Goal: Information Seeking & Learning: Learn about a topic

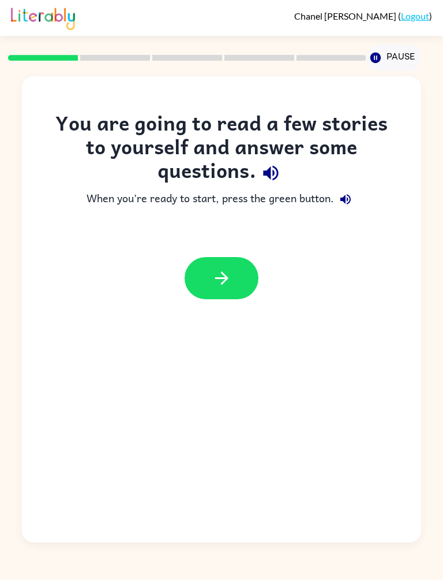
click at [218, 279] on icon "button" at bounding box center [222, 278] width 20 height 20
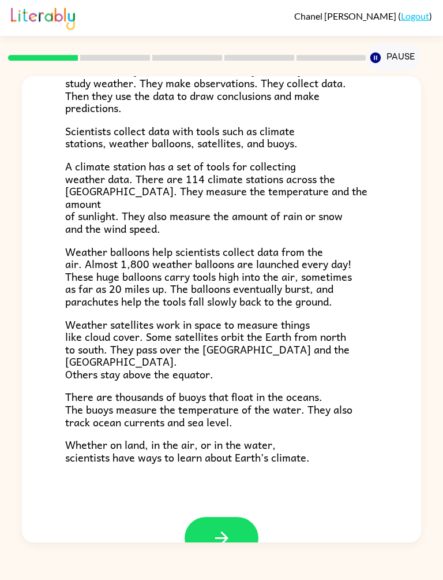
scroll to position [176, 0]
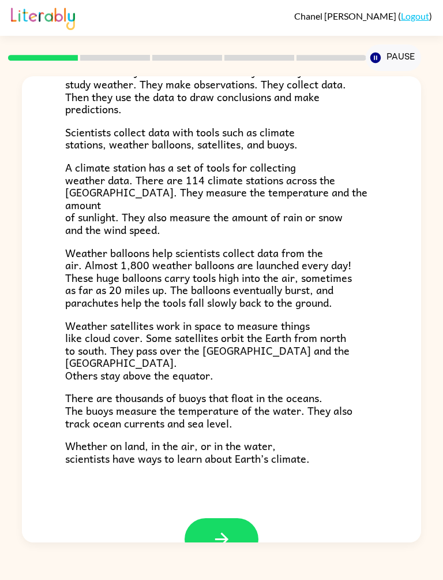
click at [235, 518] on button "button" at bounding box center [222, 539] width 74 height 42
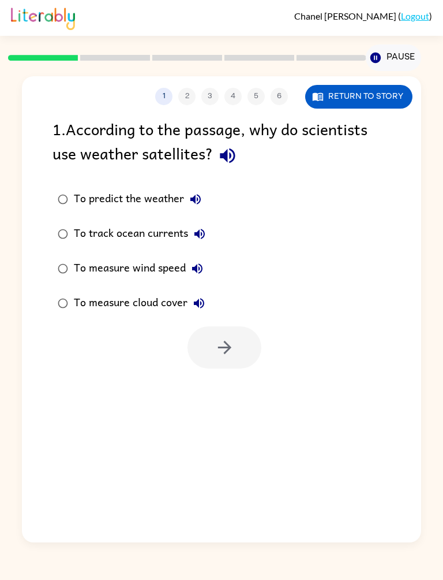
click at [151, 196] on div "To predict the weather" at bounding box center [140, 199] width 133 height 23
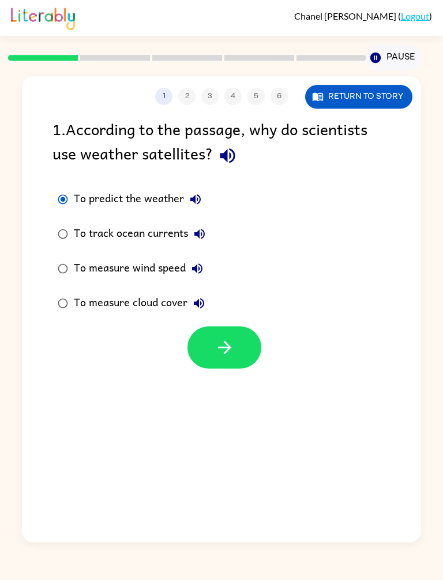
click at [215, 356] on icon "button" at bounding box center [225, 347] width 20 height 20
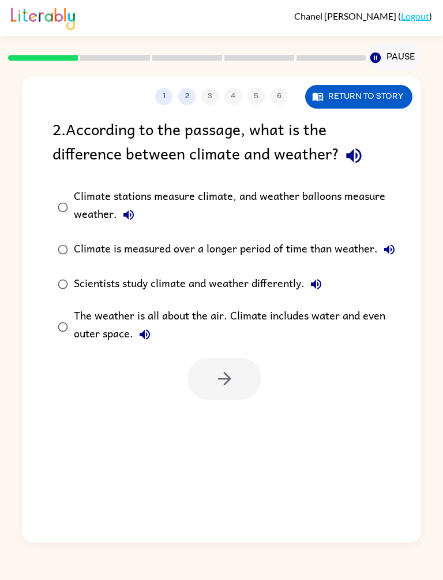
click at [126, 328] on div "The weather is all about the air. Climate includes water and even outer space." at bounding box center [240, 326] width 332 height 39
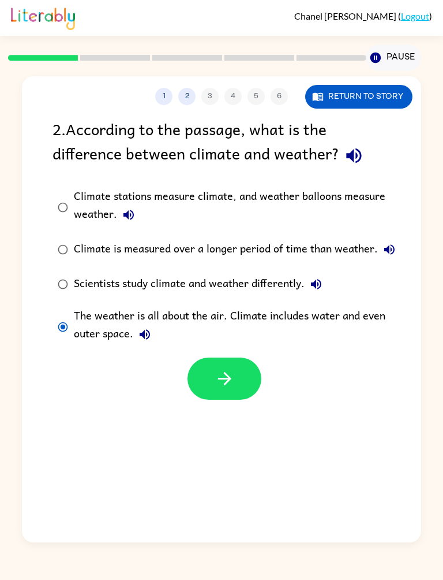
click at [190, 371] on button "button" at bounding box center [225, 378] width 74 height 42
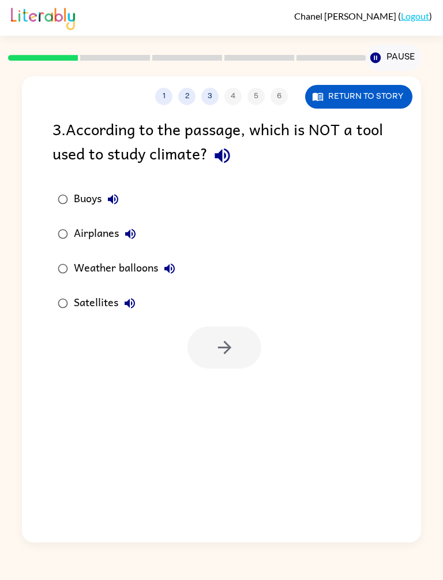
click at [110, 237] on div "Airplanes" at bounding box center [108, 233] width 68 height 23
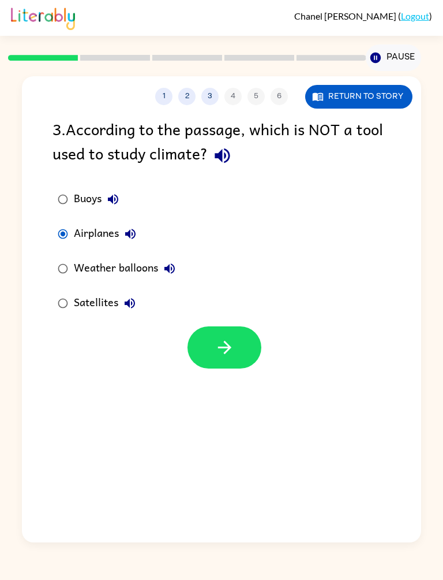
click at [199, 347] on button "button" at bounding box center [225, 347] width 74 height 42
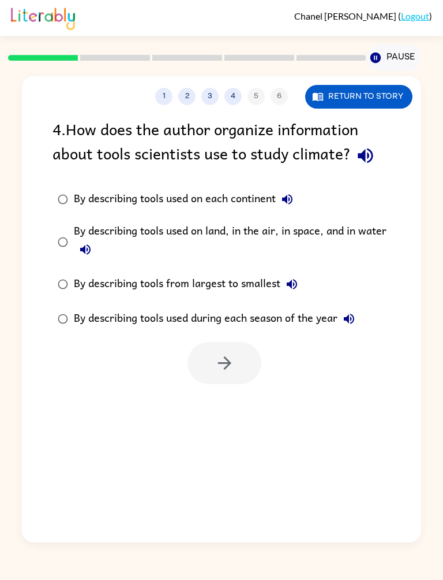
click at [109, 285] on div "By describing tools from largest to smallest" at bounding box center [189, 283] width 230 height 23
click at [194, 367] on button "button" at bounding box center [225, 363] width 74 height 42
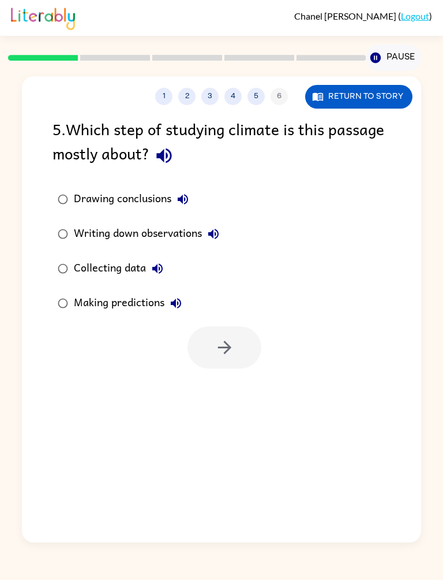
click at [130, 237] on div "Writing down observations" at bounding box center [149, 233] width 151 height 23
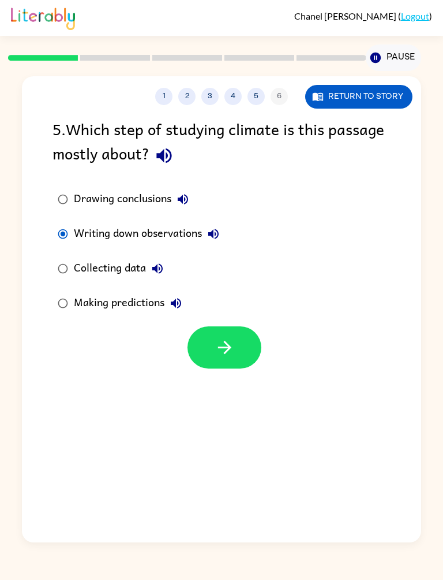
click at [200, 353] on button "button" at bounding box center [225, 347] width 74 height 42
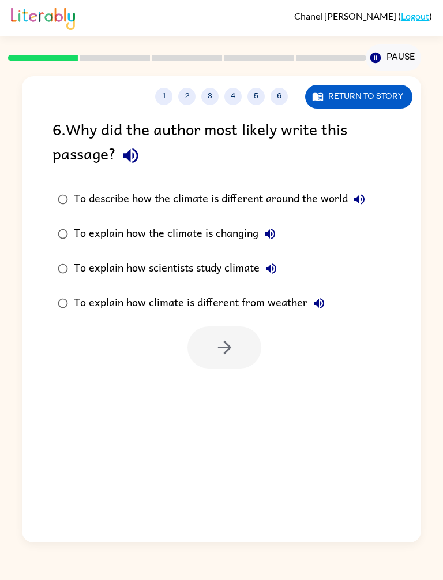
click at [185, 300] on div "To explain how climate is different from weather" at bounding box center [202, 302] width 257 height 23
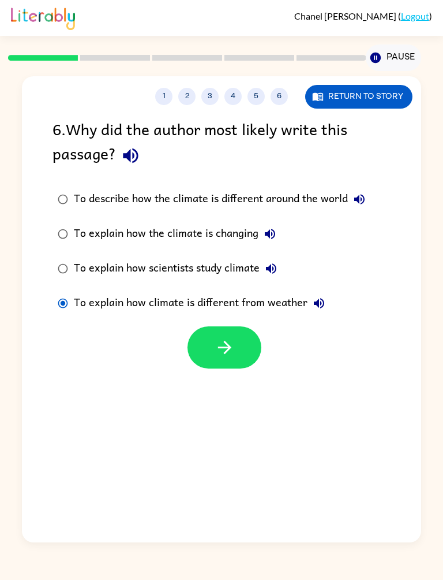
click at [208, 341] on button "button" at bounding box center [225, 347] width 74 height 42
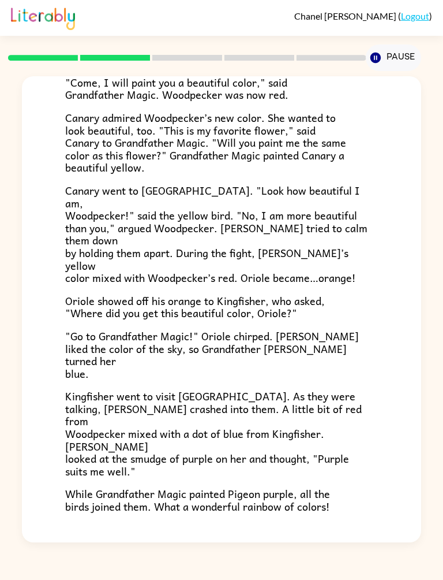
scroll to position [152, 0]
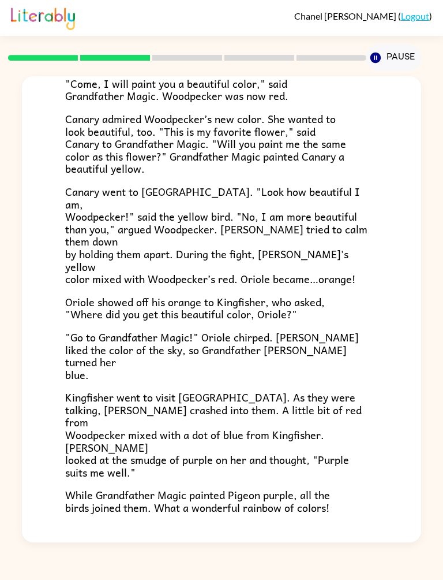
click at [206, 567] on button "button" at bounding box center [222, 588] width 74 height 42
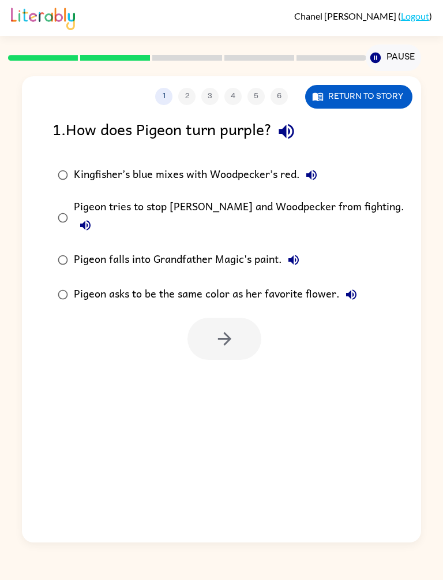
scroll to position [0, 0]
click at [246, 178] on div "Kingfisher’s blue mixes with Woodpecker’s red." at bounding box center [198, 174] width 249 height 23
click at [231, 328] on icon "button" at bounding box center [225, 338] width 20 height 20
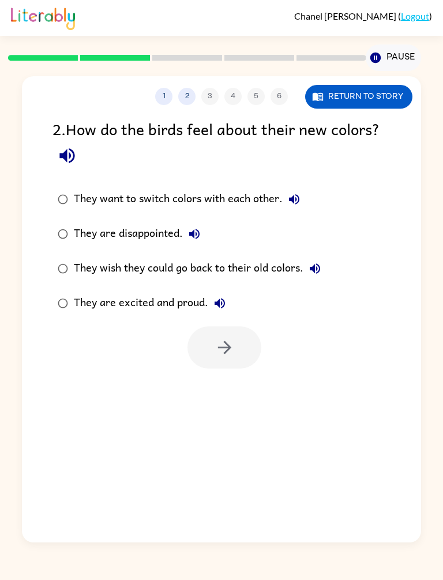
click at [163, 266] on div "They wish they could go back to their old colors." at bounding box center [200, 268] width 253 height 23
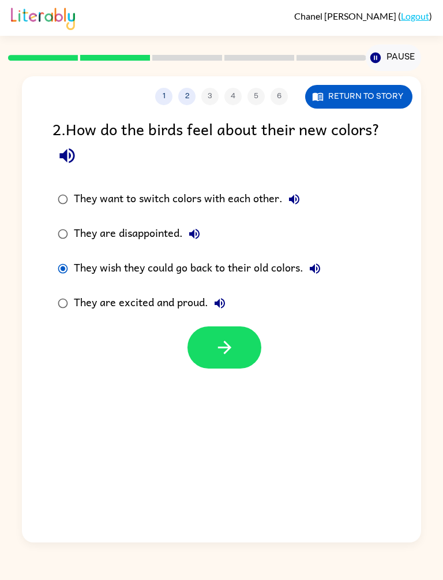
click at [207, 350] on button "button" at bounding box center [225, 347] width 74 height 42
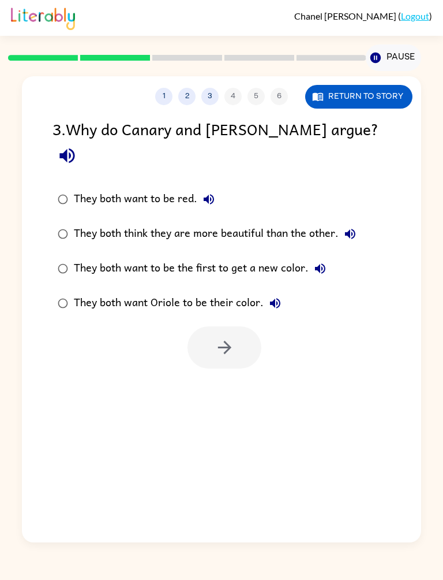
click at [211, 222] on div "They both think they are more beautiful than the other." at bounding box center [218, 233] width 288 height 23
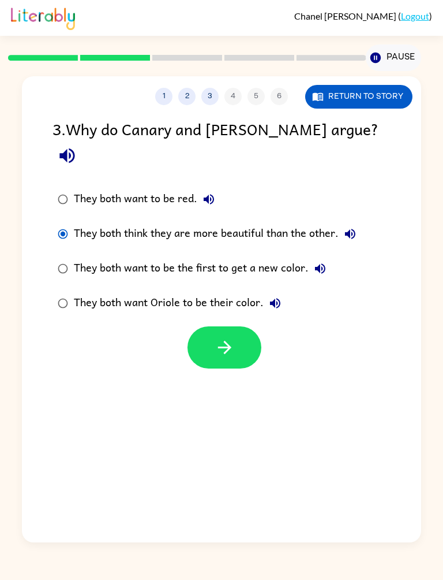
click at [162, 188] on div "They both want to be red." at bounding box center [147, 199] width 147 height 23
click at [223, 337] on button "button" at bounding box center [225, 347] width 74 height 42
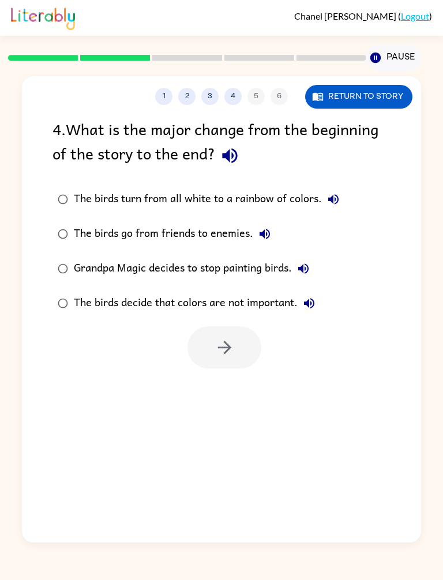
click at [191, 307] on div "The birds decide that colors are not important." at bounding box center [197, 302] width 247 height 23
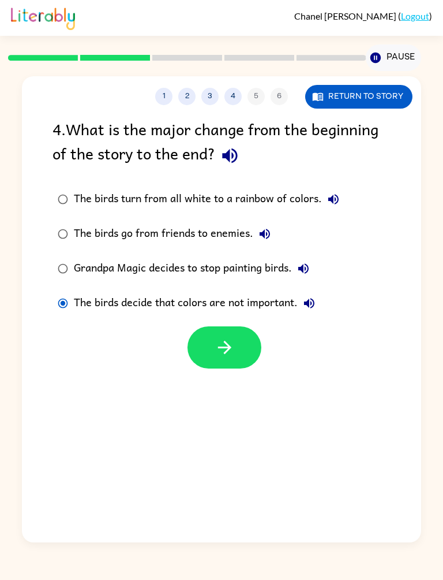
click at [213, 341] on button "button" at bounding box center [225, 347] width 74 height 42
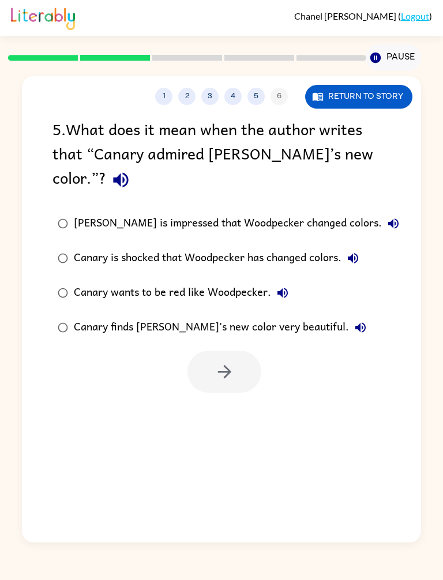
click at [186, 300] on div "Canary wants to be red like Woodpecker." at bounding box center [184, 292] width 220 height 23
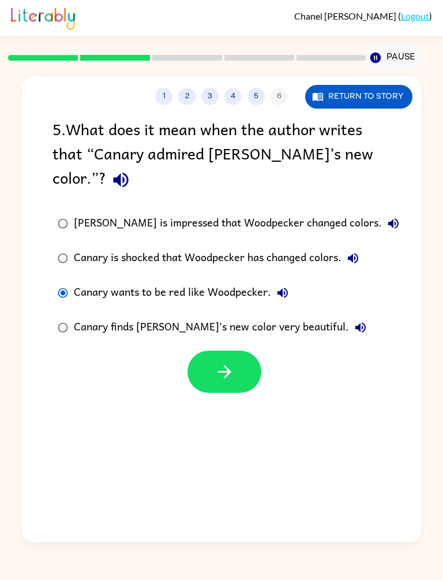
click at [211, 364] on button "button" at bounding box center [225, 371] width 74 height 42
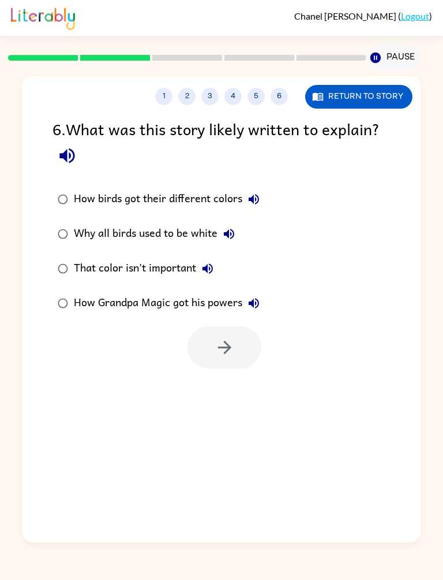
click at [185, 199] on div "How birds got their different colors" at bounding box center [170, 199] width 192 height 23
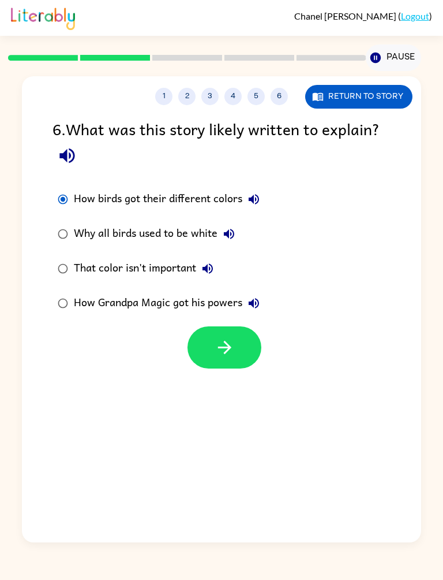
click at [214, 358] on button "button" at bounding box center [225, 347] width 74 height 42
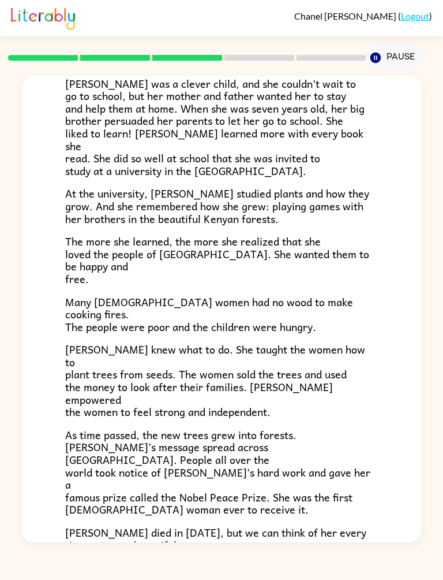
scroll to position [178, 0]
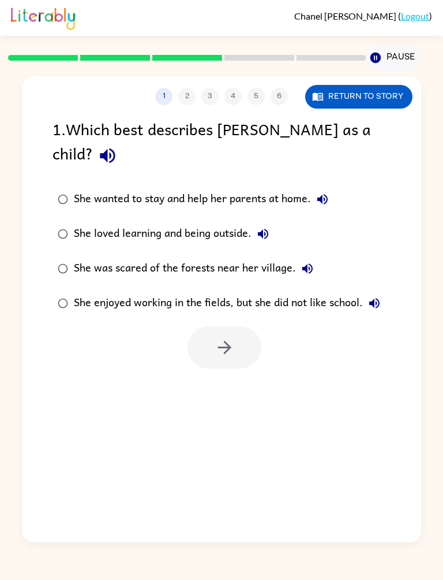
scroll to position [0, 0]
click at [213, 291] on div "She enjoyed working in the fields, but she did not like school." at bounding box center [230, 302] width 312 height 23
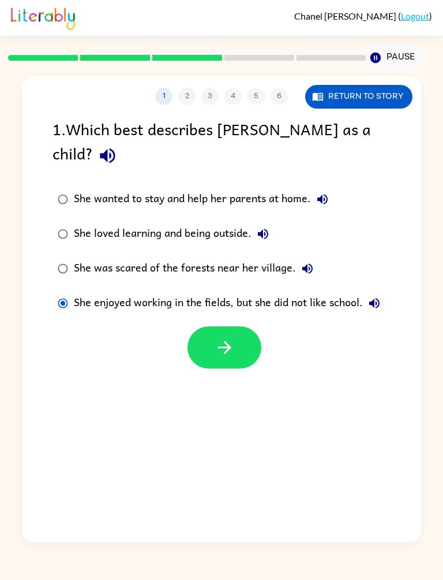
click at [213, 326] on button "button" at bounding box center [225, 347] width 74 height 42
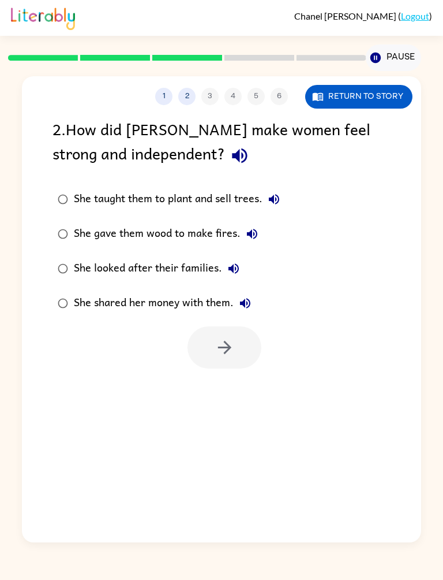
click at [208, 204] on div "She taught them to plant and sell trees." at bounding box center [180, 199] width 212 height 23
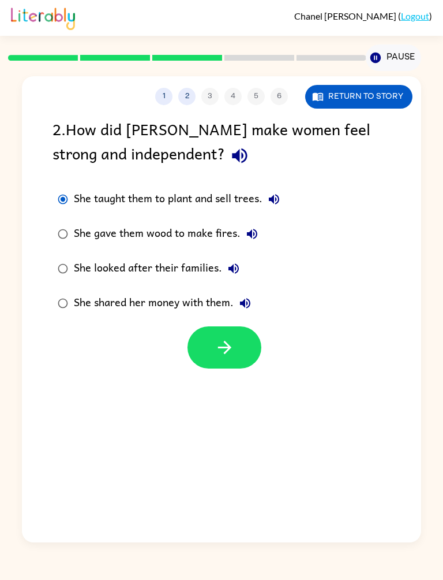
click at [218, 361] on button "button" at bounding box center [225, 347] width 74 height 42
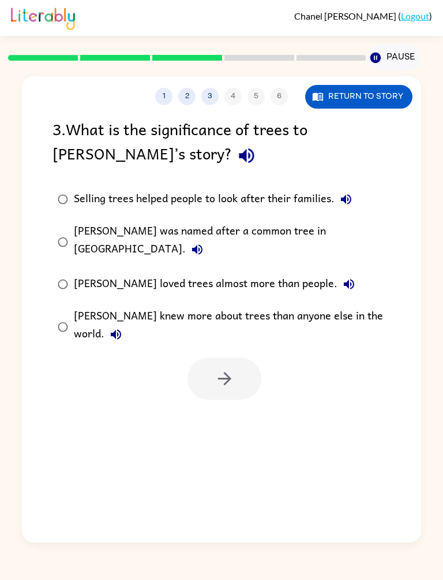
click at [192, 272] on div "Wangari loved trees almost more than people." at bounding box center [217, 283] width 287 height 23
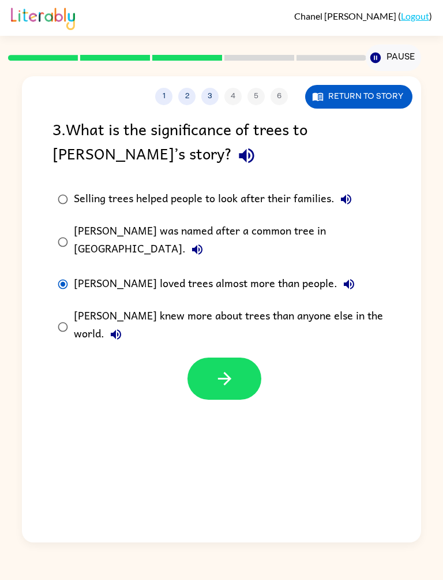
click at [205, 357] on button "button" at bounding box center [225, 378] width 74 height 42
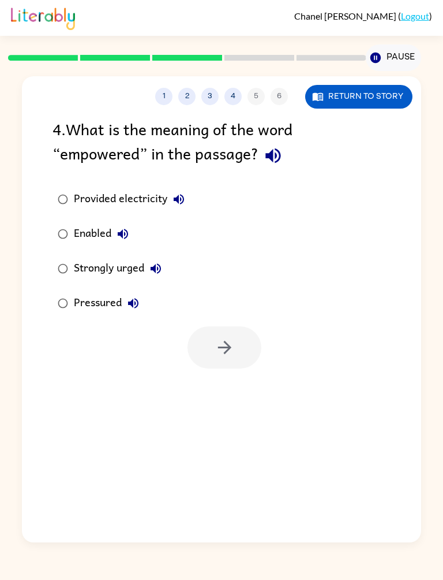
click at [122, 237] on icon "button" at bounding box center [123, 234] width 10 height 10
click at [91, 231] on div "Enabled" at bounding box center [104, 233] width 61 height 23
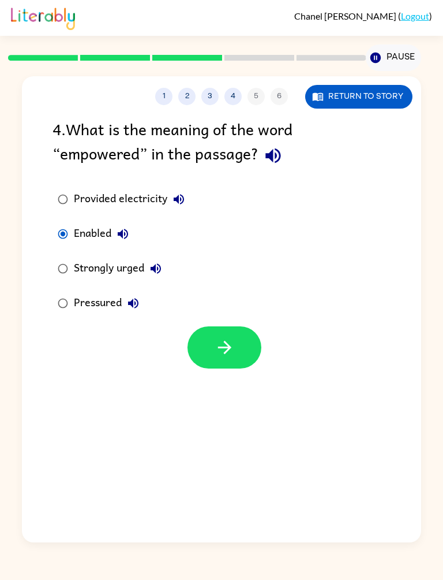
click at [228, 356] on icon "button" at bounding box center [225, 347] width 20 height 20
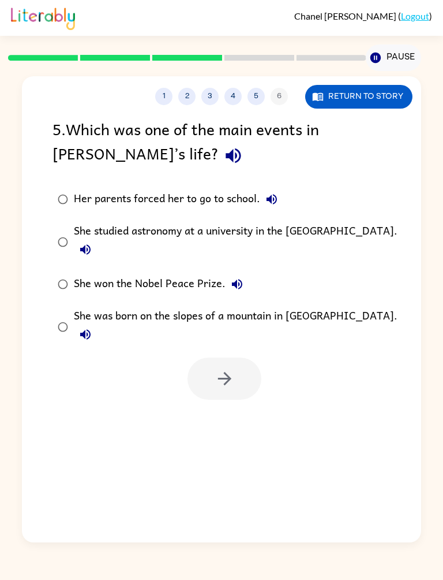
click at [149, 230] on div "She studied astronomy at a university in the United States of America." at bounding box center [240, 241] width 332 height 39
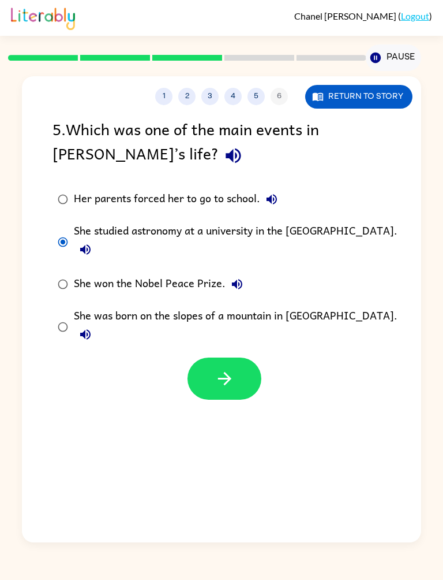
click at [206, 360] on button "button" at bounding box center [225, 378] width 74 height 42
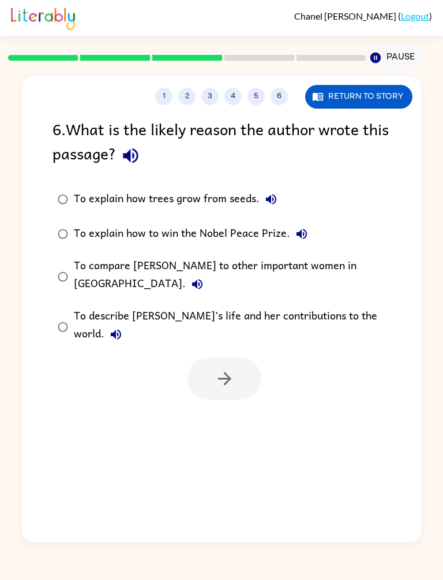
click at [181, 268] on div "To compare Wangari to other important women in Africa." at bounding box center [240, 276] width 332 height 39
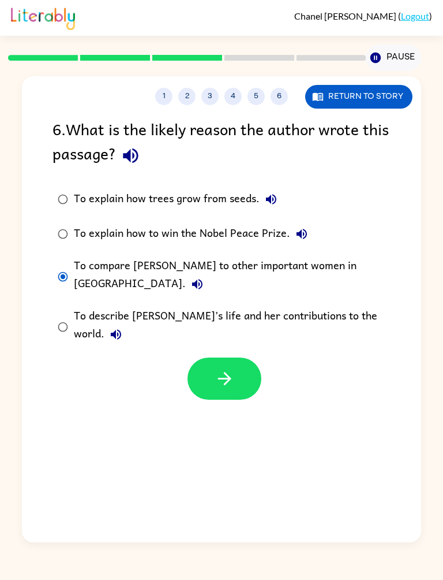
click at [205, 357] on button "button" at bounding box center [225, 378] width 74 height 42
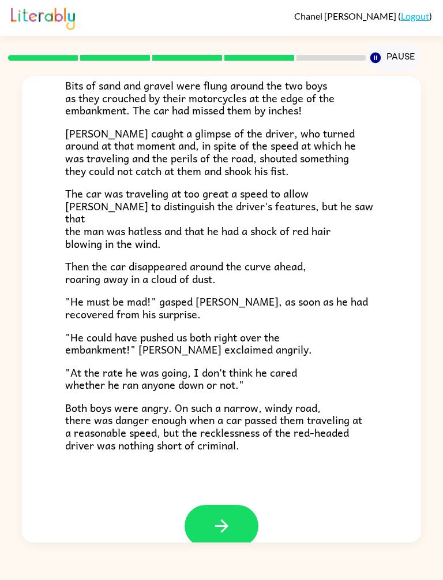
scroll to position [174, 0]
click at [240, 509] on button "button" at bounding box center [222, 526] width 74 height 42
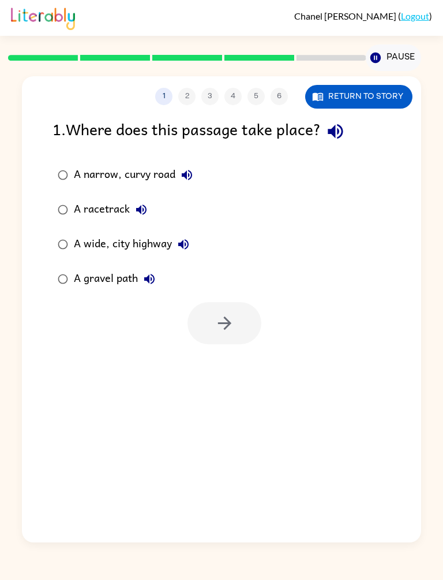
click at [121, 251] on div "A wide, city highway" at bounding box center [134, 244] width 121 height 23
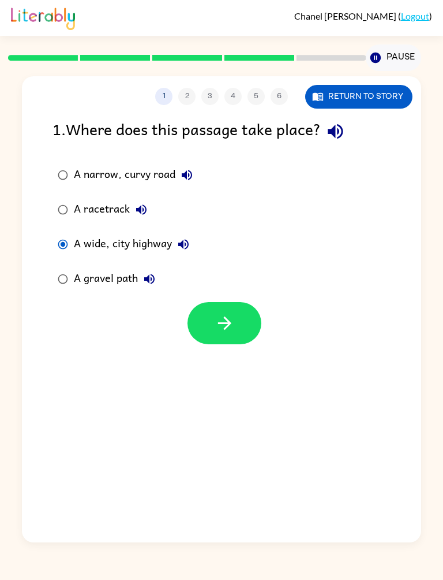
click at [203, 335] on button "button" at bounding box center [225, 323] width 74 height 42
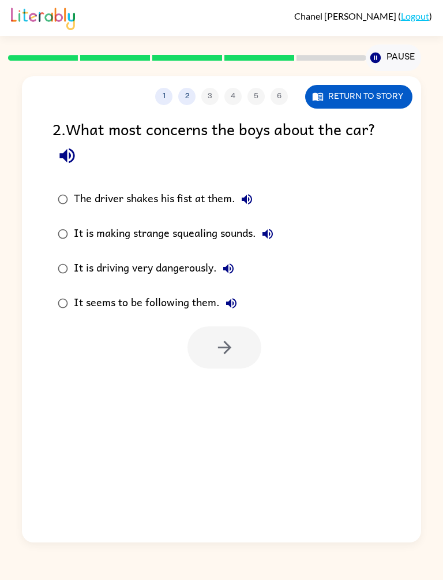
click at [188, 307] on div "It seems to be following them." at bounding box center [158, 302] width 169 height 23
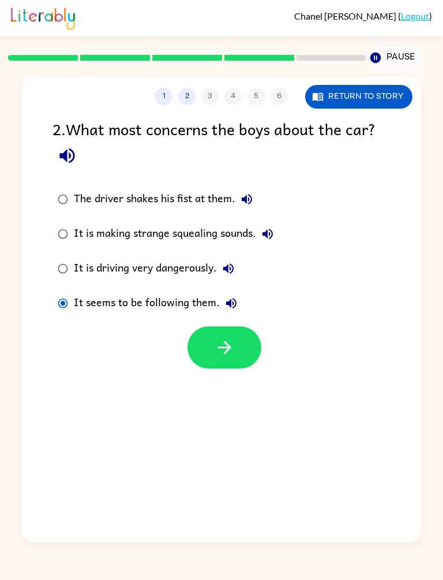
click at [209, 341] on button "button" at bounding box center [225, 347] width 74 height 42
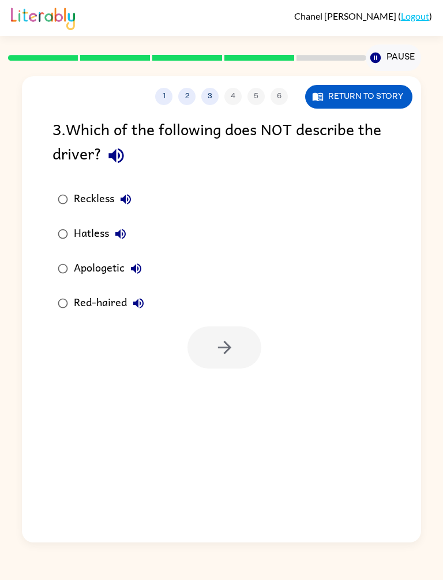
click at [96, 195] on div "Reckless" at bounding box center [105, 199] width 63 height 23
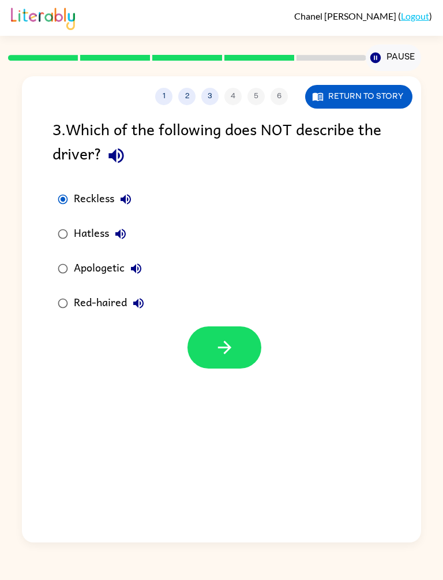
click at [190, 347] on button "button" at bounding box center [225, 347] width 74 height 42
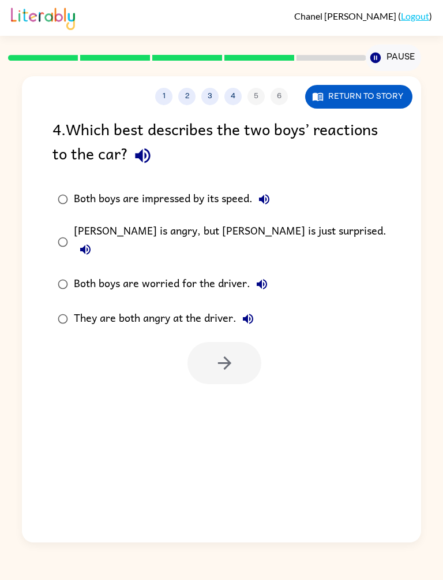
click at [155, 236] on div "Frank is angry, but Joe is just surprised." at bounding box center [240, 241] width 332 height 39
click at [204, 346] on button "button" at bounding box center [225, 363] width 74 height 42
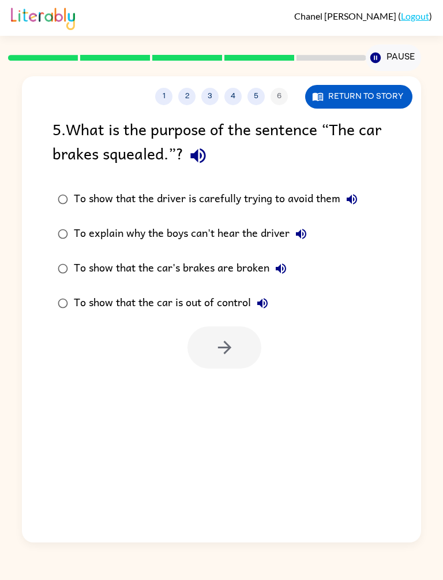
click at [189, 312] on div "To show that the car is out of control" at bounding box center [174, 302] width 200 height 23
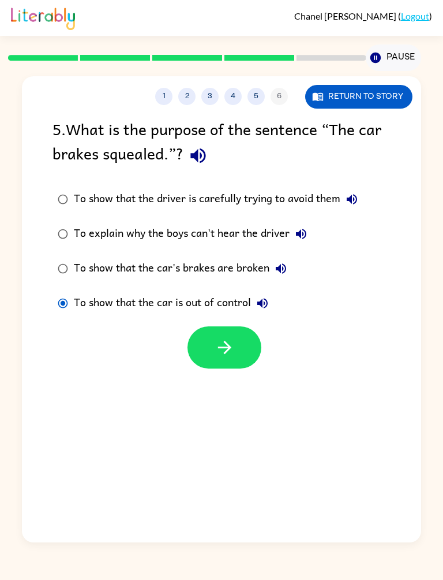
click at [204, 342] on button "button" at bounding box center [225, 347] width 74 height 42
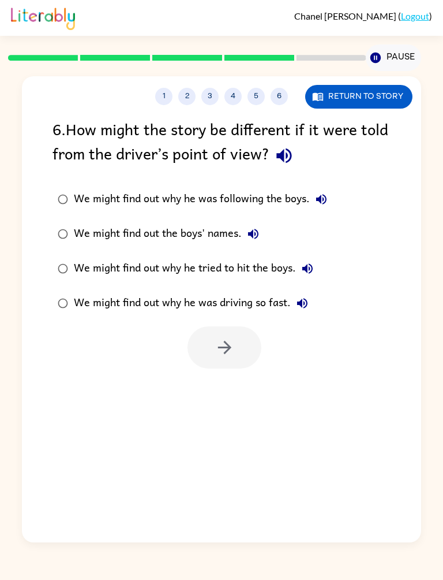
click at [202, 268] on div "We might find out why he tried to hit the boys." at bounding box center [196, 268] width 245 height 23
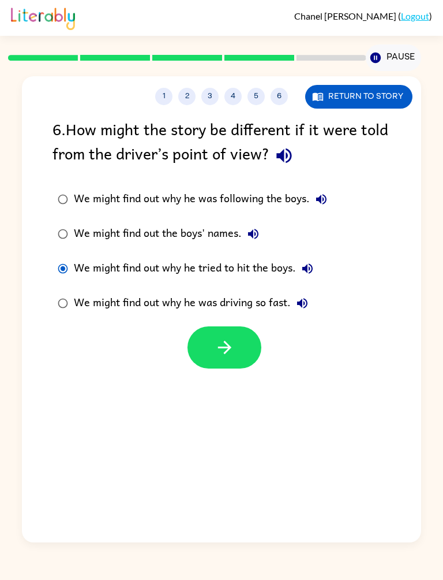
click at [214, 328] on button "button" at bounding box center [225, 347] width 74 height 42
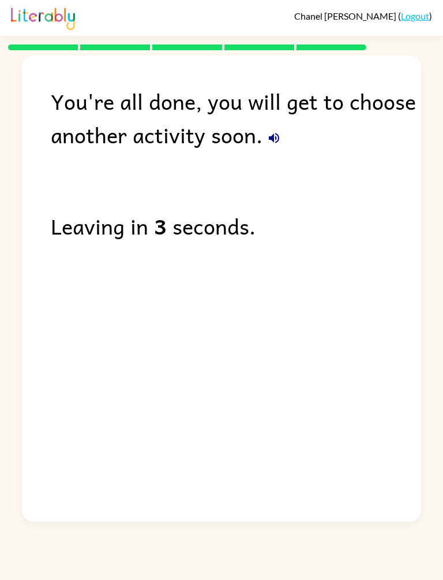
click at [332, 391] on div "You're all done, you will get to choose another activity soon. Leaving in 3 sec…" at bounding box center [221, 285] width 399 height 460
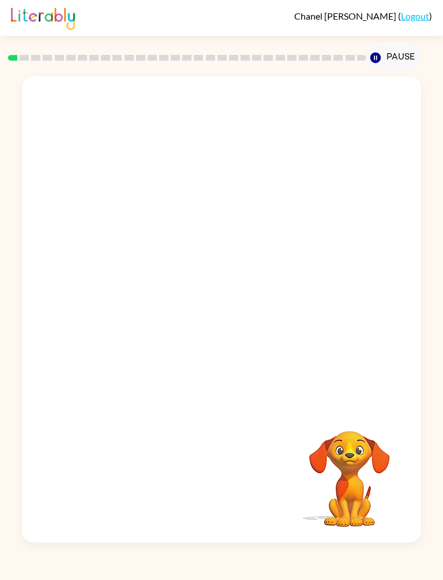
click at [70, 300] on video "Your browser must support playing .mp4 files to use Literably. Please try using…" at bounding box center [221, 241] width 399 height 330
click at [220, 314] on icon "button" at bounding box center [222, 315] width 20 height 20
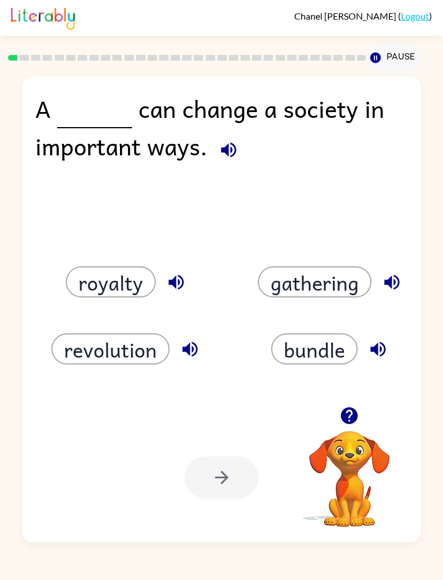
click at [230, 154] on icon "button" at bounding box center [229, 150] width 20 height 20
click at [171, 283] on icon "button" at bounding box center [176, 281] width 15 height 15
click at [391, 287] on icon "button" at bounding box center [391, 281] width 15 height 15
click at [323, 293] on button "gathering" at bounding box center [315, 281] width 114 height 31
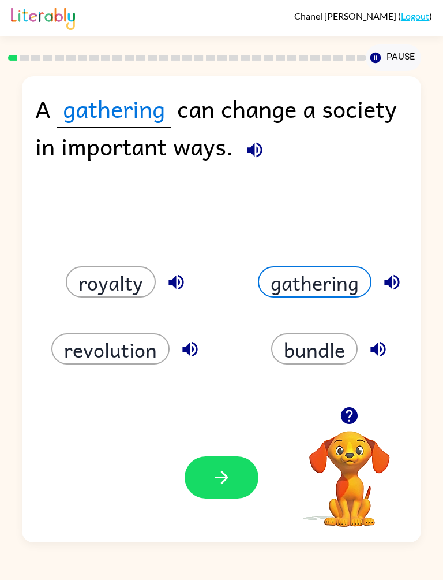
click at [254, 152] on icon "button" at bounding box center [255, 149] width 15 height 15
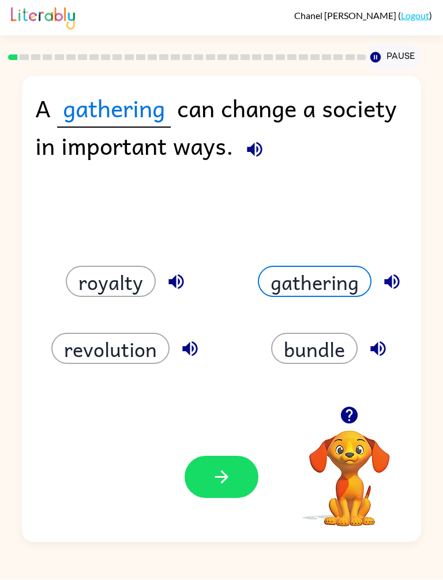
click at [231, 477] on icon "button" at bounding box center [222, 477] width 20 height 20
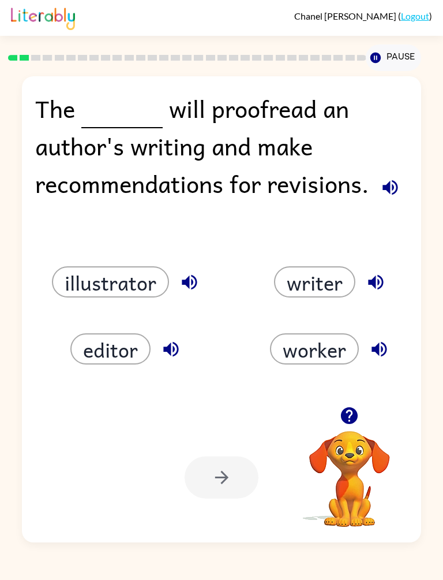
click at [393, 191] on icon "button" at bounding box center [390, 187] width 20 height 20
click at [398, 190] on icon "button" at bounding box center [390, 187] width 15 height 15
click at [386, 185] on icon "button" at bounding box center [390, 187] width 20 height 20
click at [387, 186] on icon "button" at bounding box center [390, 187] width 15 height 15
click at [147, 308] on div "editor" at bounding box center [119, 335] width 204 height 67
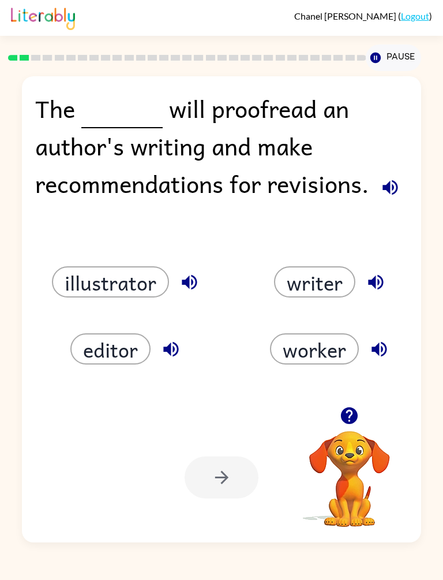
click at [98, 359] on button "editor" at bounding box center [110, 348] width 80 height 31
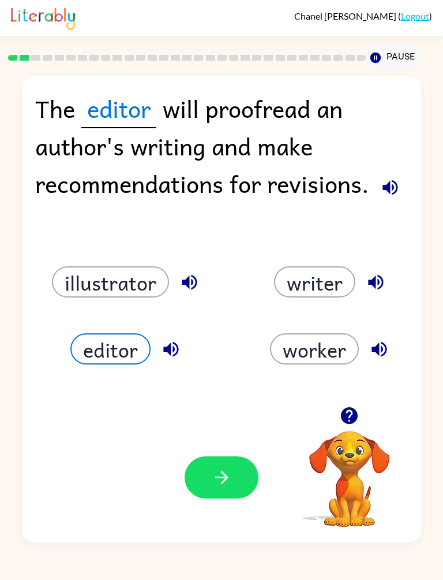
click at [210, 465] on button "button" at bounding box center [222, 477] width 74 height 42
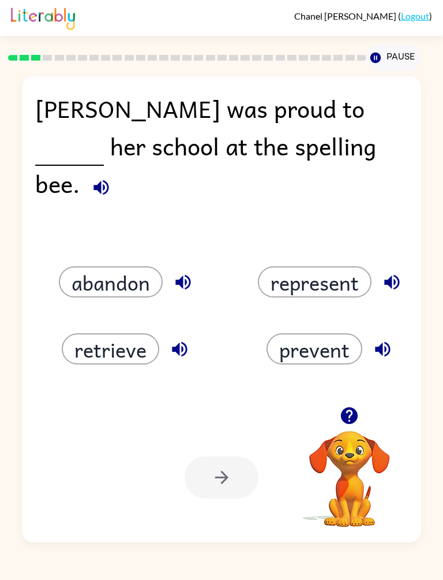
click at [388, 358] on icon "button" at bounding box center [383, 349] width 20 height 20
click at [376, 343] on icon "button" at bounding box center [383, 349] width 20 height 20
click at [173, 353] on icon "button" at bounding box center [180, 349] width 20 height 20
click at [393, 274] on icon "button" at bounding box center [392, 282] width 20 height 20
click at [317, 286] on button "represent" at bounding box center [315, 281] width 114 height 31
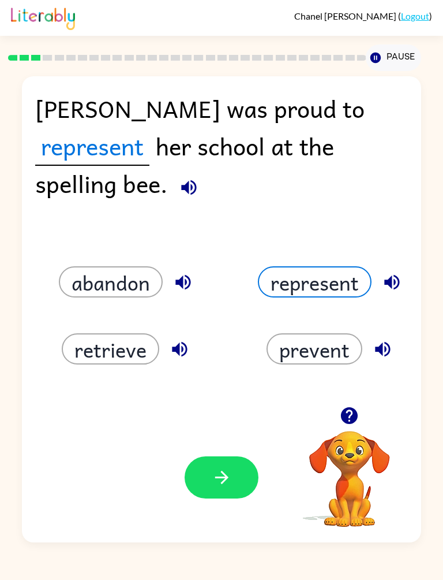
click at [224, 486] on icon "button" at bounding box center [222, 477] width 20 height 20
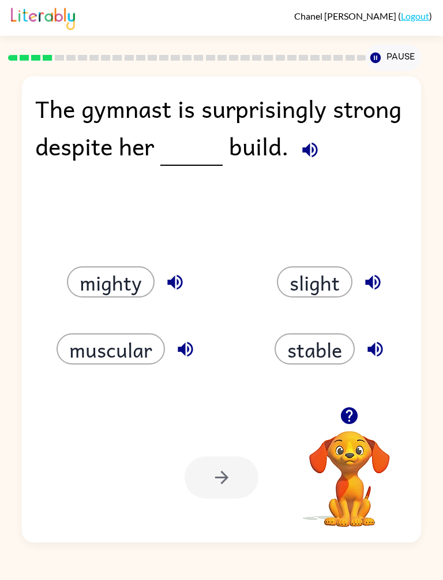
click at [312, 275] on button "slight" at bounding box center [315, 281] width 76 height 31
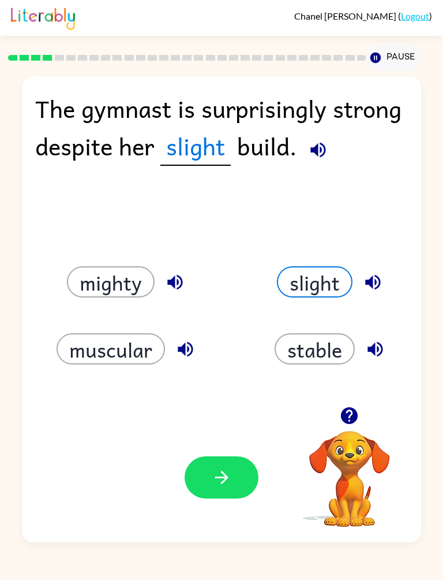
click at [203, 476] on button "button" at bounding box center [222, 477] width 74 height 42
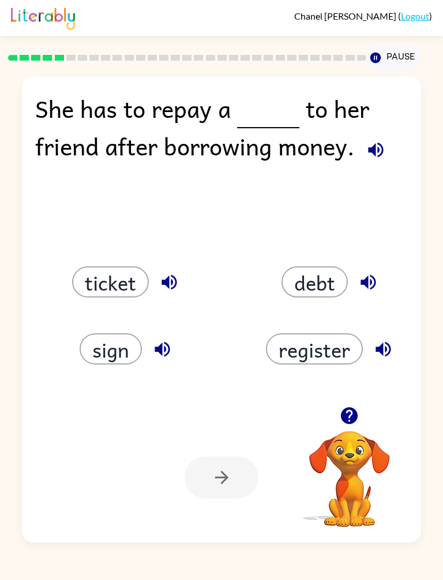
click at [326, 282] on button "debt" at bounding box center [315, 281] width 66 height 31
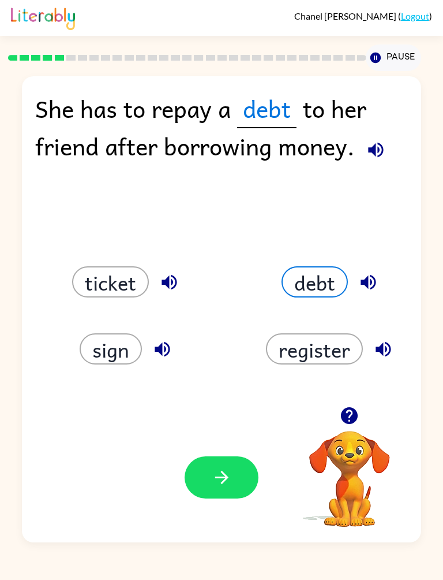
click at [390, 278] on div "debt" at bounding box center [333, 281] width 178 height 31
click at [212, 494] on button "button" at bounding box center [222, 477] width 74 height 42
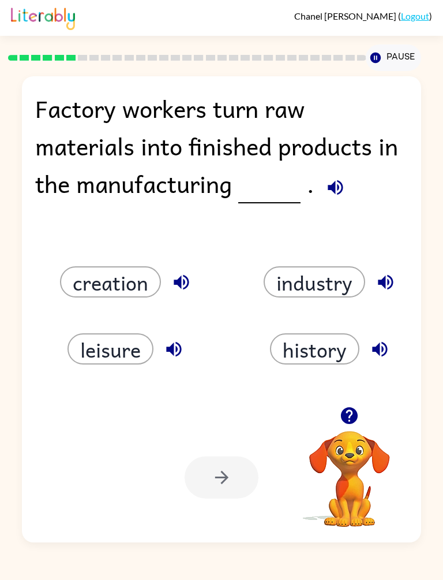
click at [182, 279] on icon "button" at bounding box center [181, 282] width 20 height 20
click at [182, 278] on icon "button" at bounding box center [181, 282] width 20 height 20
click at [98, 274] on button "creation" at bounding box center [110, 281] width 101 height 31
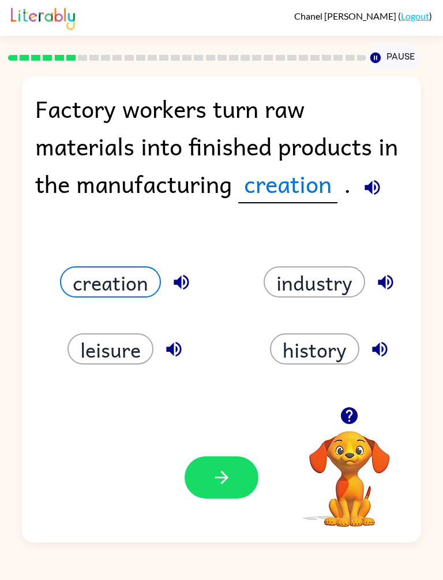
click at [207, 484] on button "button" at bounding box center [222, 477] width 74 height 42
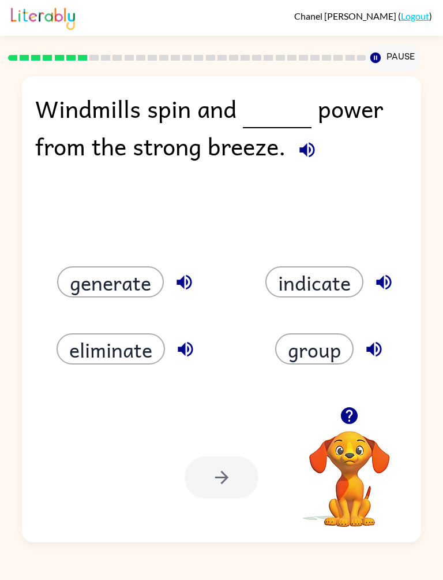
click at [111, 338] on button "eliminate" at bounding box center [111, 348] width 109 height 31
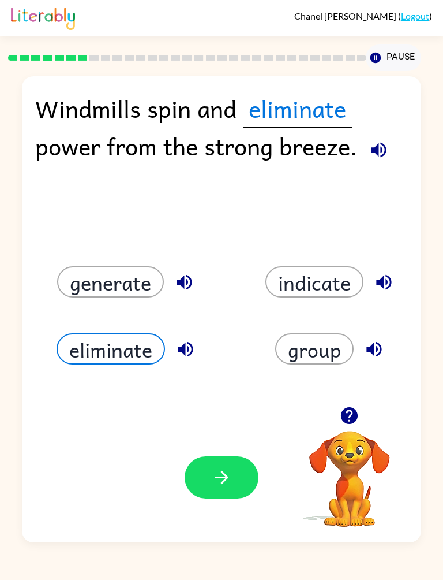
click at [204, 472] on button "button" at bounding box center [222, 477] width 74 height 42
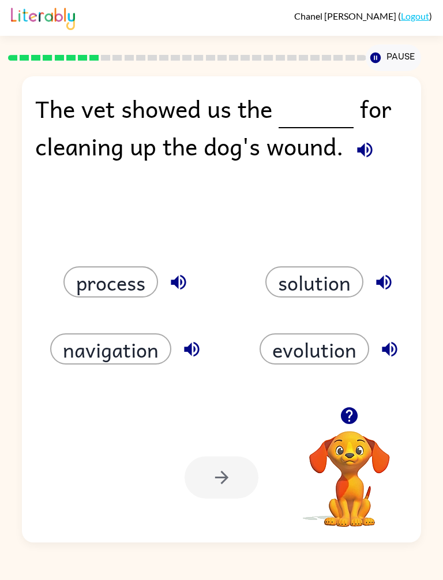
click at [110, 279] on button "process" at bounding box center [110, 281] width 95 height 31
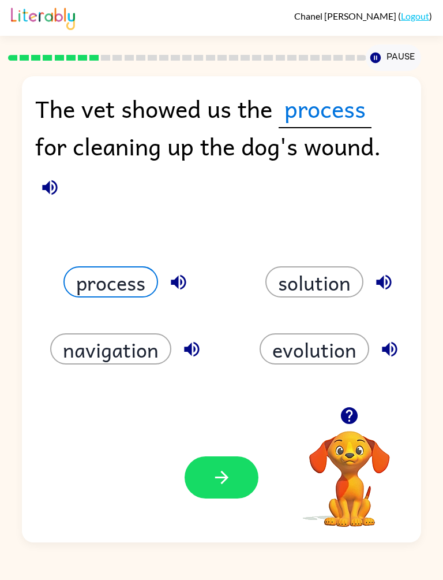
click at [209, 476] on button "button" at bounding box center [222, 477] width 74 height 42
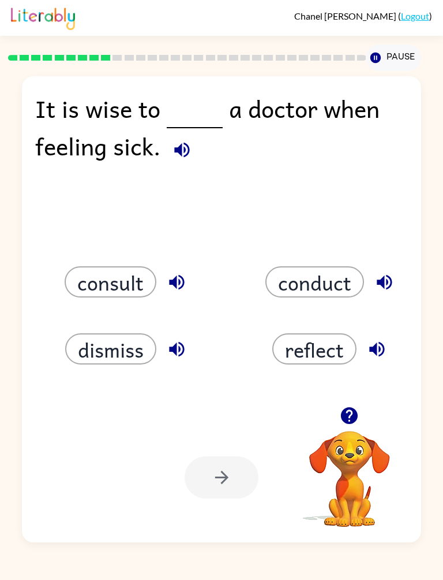
click at [184, 288] on icon "button" at bounding box center [177, 282] width 20 height 20
click at [393, 282] on icon "button" at bounding box center [385, 282] width 20 height 20
click at [125, 280] on button "consult" at bounding box center [111, 281] width 92 height 31
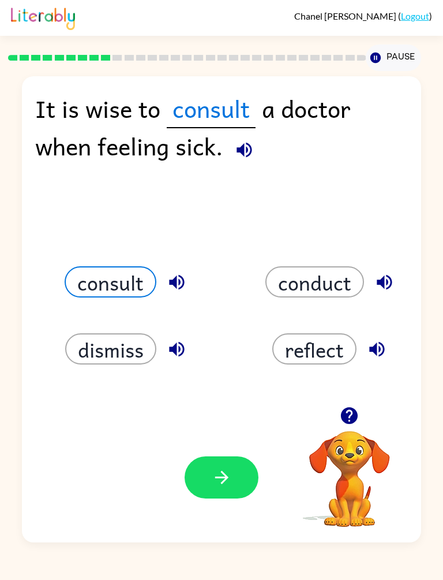
click at [204, 479] on button "button" at bounding box center [222, 477] width 74 height 42
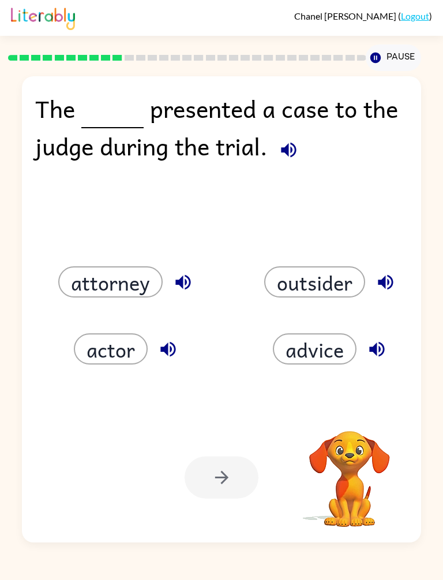
click at [104, 359] on button "actor" at bounding box center [111, 348] width 74 height 31
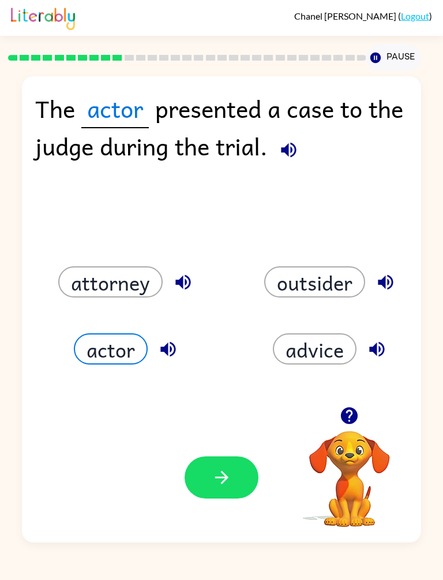
click at [213, 486] on icon "button" at bounding box center [222, 477] width 20 height 20
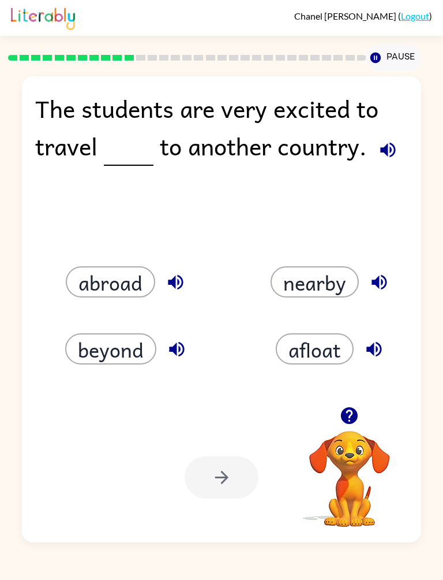
click at [388, 280] on icon "button" at bounding box center [379, 282] width 20 height 20
click at [163, 283] on button "button" at bounding box center [175, 281] width 29 height 29
click at [176, 346] on icon "button" at bounding box center [176, 349] width 15 height 15
click at [312, 272] on button "nearby" at bounding box center [315, 281] width 88 height 31
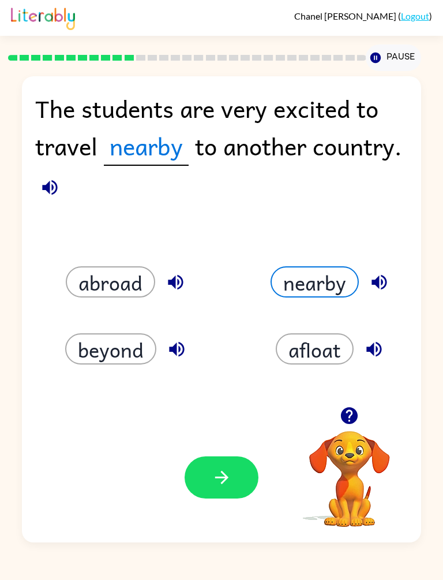
click at [204, 507] on div "Your browser must support playing .mp4 files to use Literably. Please try using…" at bounding box center [221, 477] width 399 height 130
click at [54, 177] on icon "button" at bounding box center [50, 187] width 20 height 20
click at [99, 342] on button "beyond" at bounding box center [110, 348] width 91 height 31
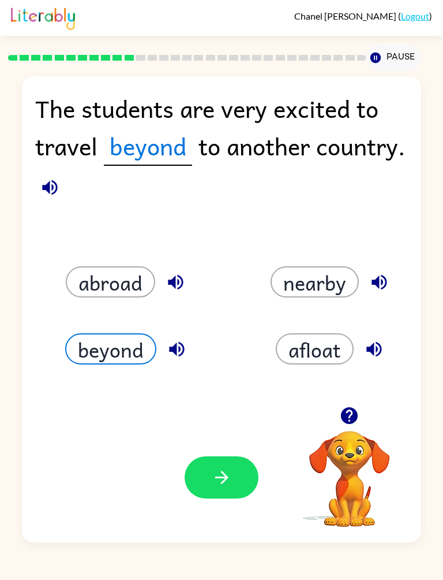
click at [107, 280] on button "abroad" at bounding box center [110, 281] width 89 height 31
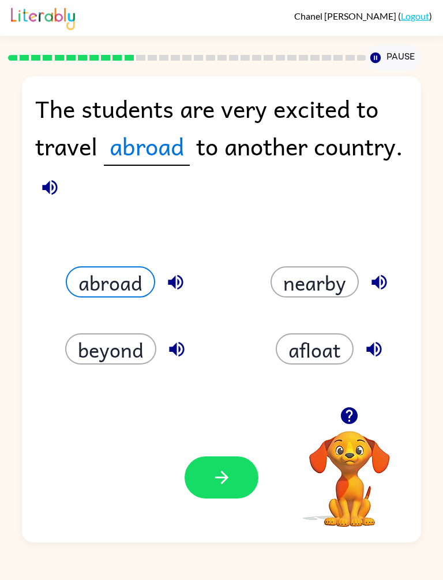
click at [373, 348] on icon "button" at bounding box center [374, 349] width 15 height 15
click at [201, 472] on button "button" at bounding box center [222, 477] width 74 height 42
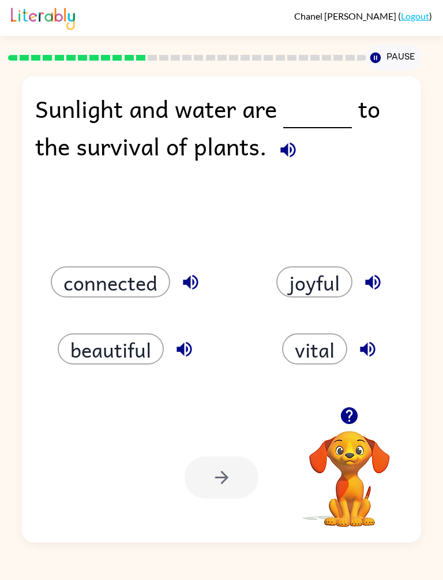
click at [111, 285] on button "connected" at bounding box center [110, 281] width 119 height 31
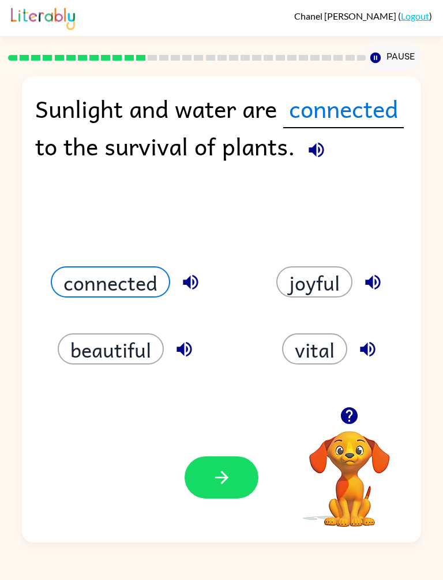
click at [223, 497] on button "button" at bounding box center [222, 477] width 74 height 42
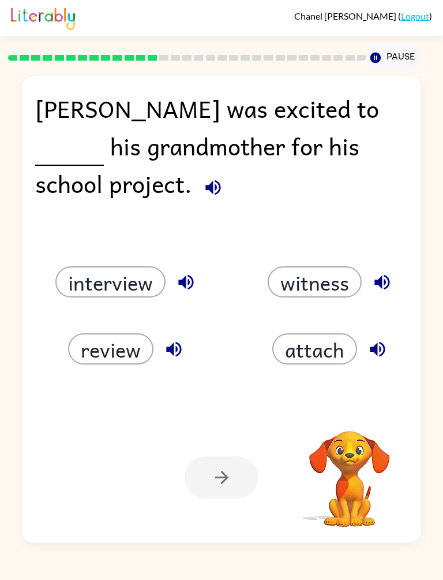
click at [129, 354] on button "review" at bounding box center [110, 348] width 85 height 31
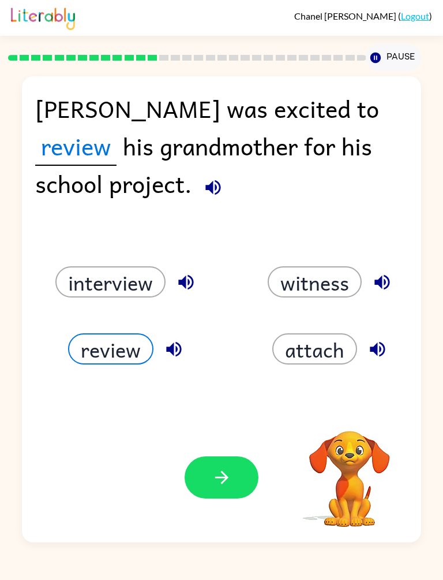
click at [209, 464] on button "button" at bounding box center [222, 477] width 74 height 42
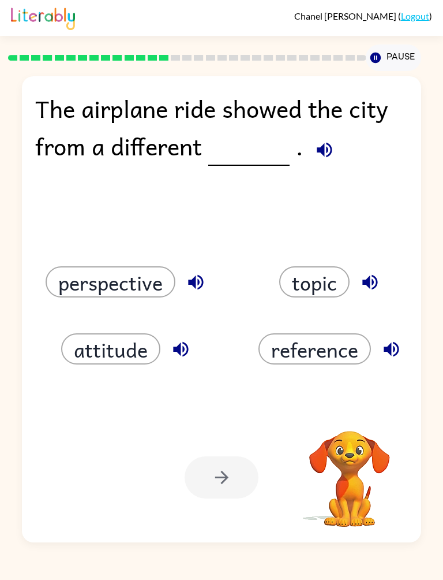
click at [281, 356] on button "reference" at bounding box center [315, 348] width 113 height 31
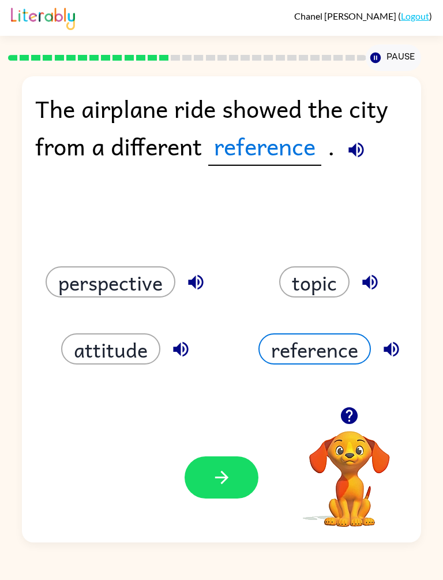
click at [234, 484] on button "button" at bounding box center [222, 477] width 74 height 42
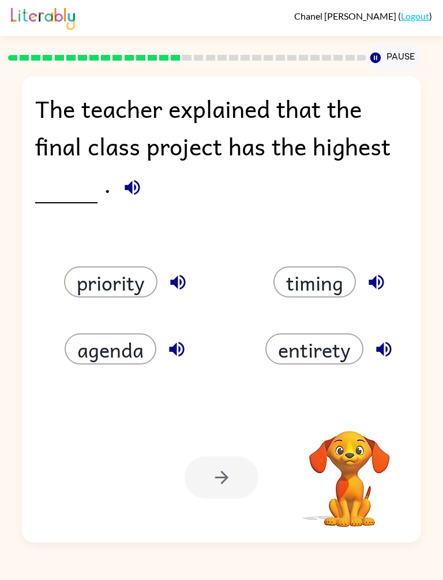
click at [112, 351] on button "agenda" at bounding box center [111, 348] width 92 height 31
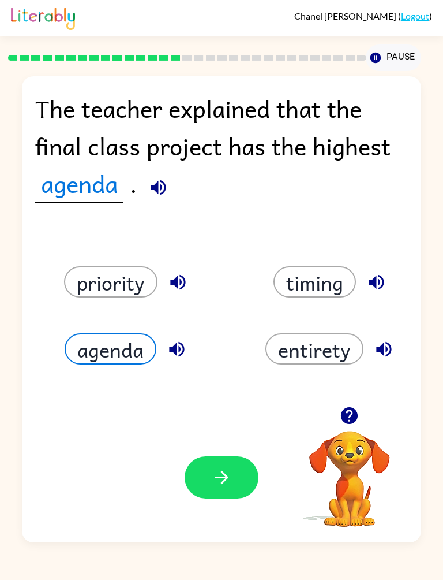
click at [229, 488] on button "button" at bounding box center [222, 477] width 74 height 42
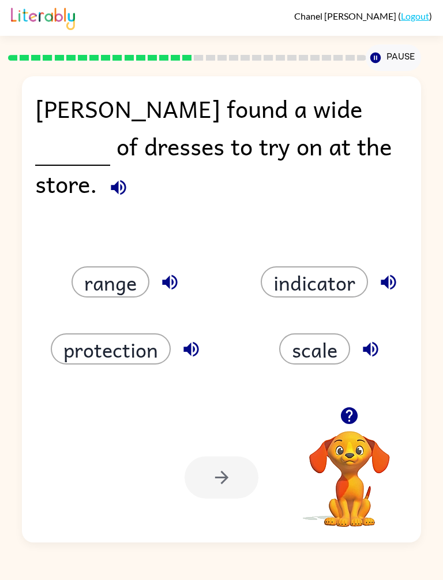
click at [305, 352] on button "scale" at bounding box center [314, 348] width 71 height 31
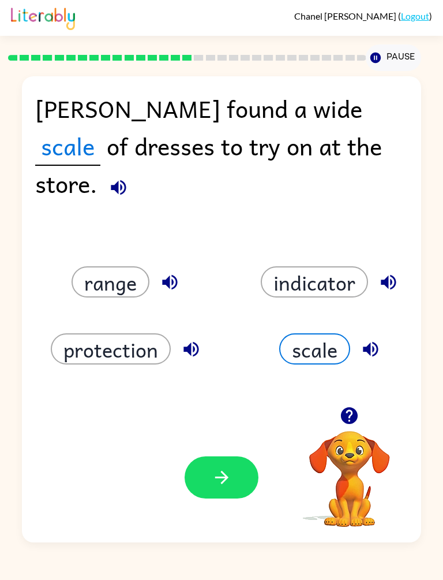
click at [224, 477] on icon "button" at bounding box center [222, 477] width 20 height 20
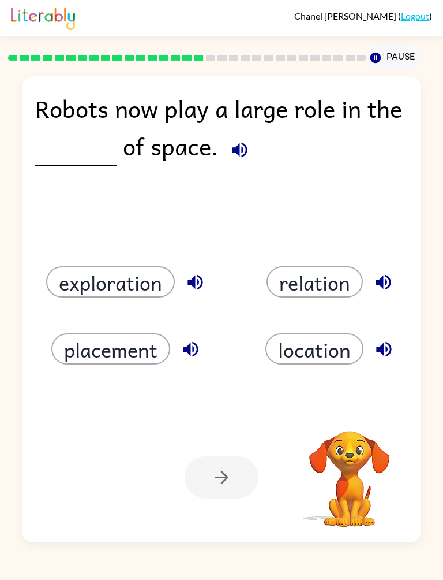
click at [124, 283] on button "exploration" at bounding box center [110, 281] width 129 height 31
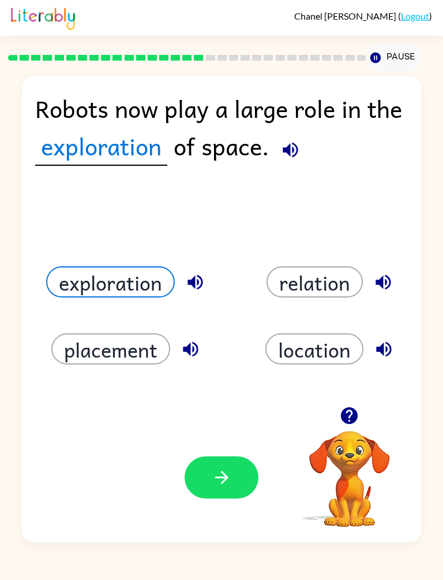
click at [215, 480] on icon "button" at bounding box center [222, 477] width 20 height 20
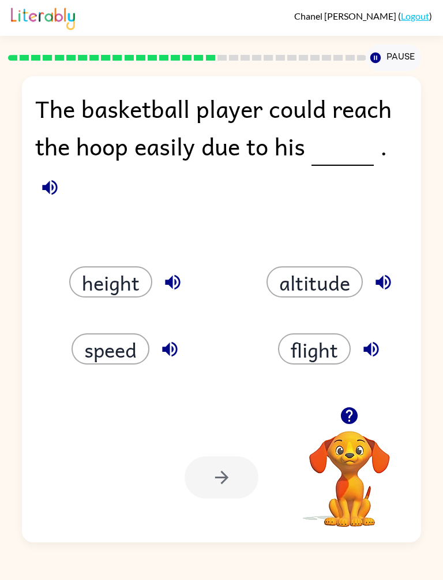
click at [319, 350] on button "flight" at bounding box center [314, 348] width 73 height 31
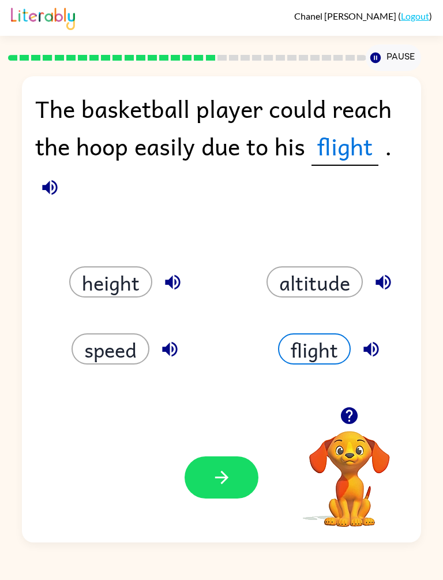
click at [298, 297] on button "altitude" at bounding box center [315, 281] width 96 height 31
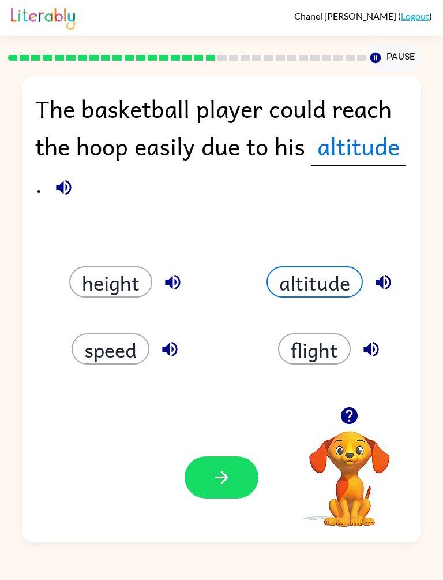
click at [107, 270] on button "height" at bounding box center [110, 281] width 83 height 31
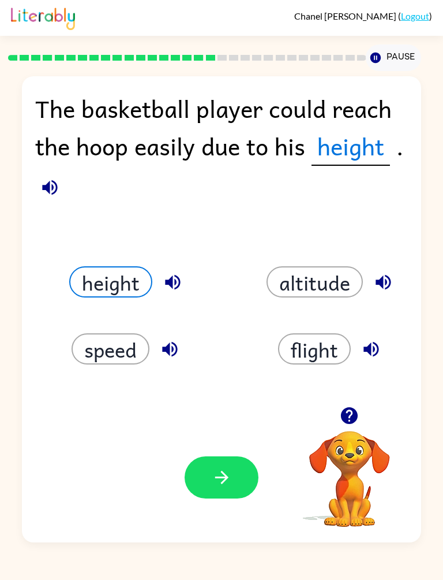
click at [232, 480] on button "button" at bounding box center [222, 477] width 74 height 42
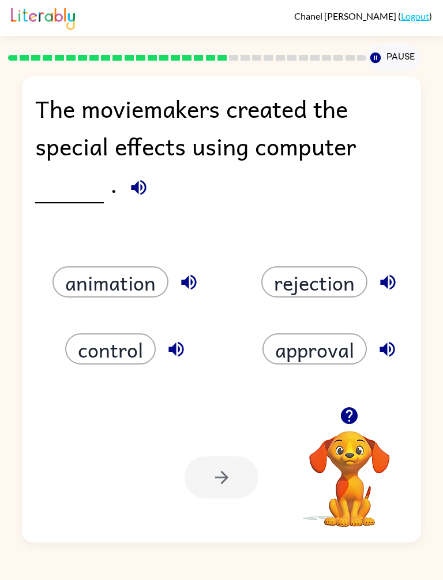
click at [296, 282] on button "rejection" at bounding box center [314, 281] width 106 height 31
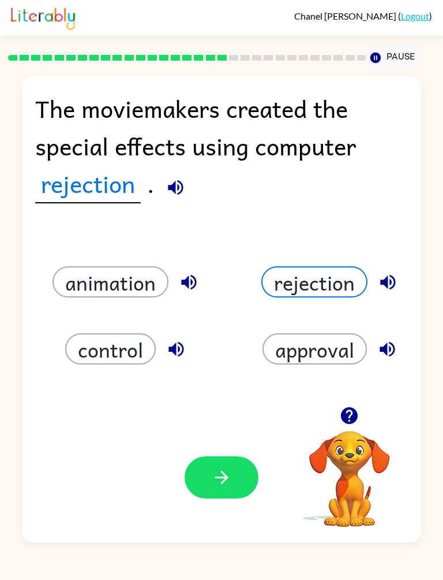
click at [201, 473] on button "button" at bounding box center [222, 477] width 74 height 42
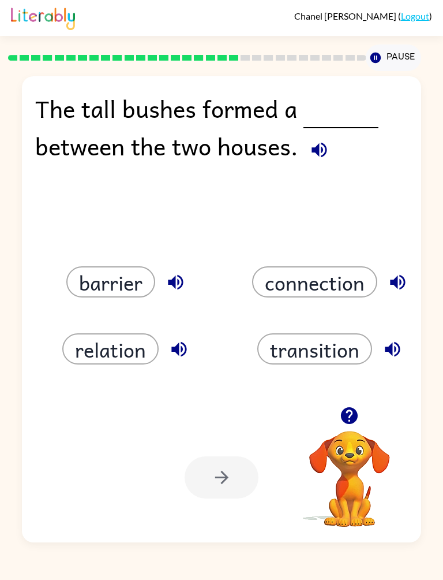
click at [305, 291] on button "connection" at bounding box center [314, 281] width 125 height 31
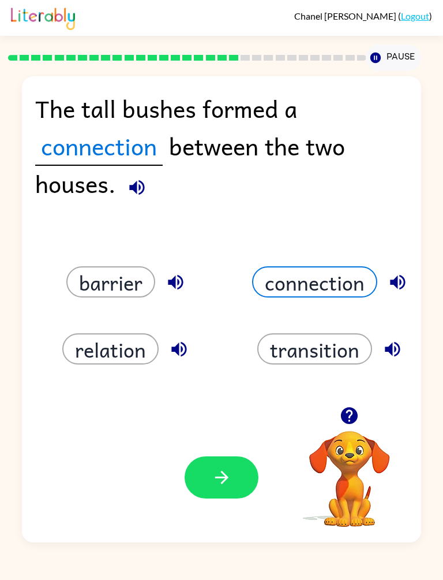
click at [212, 466] on button "button" at bounding box center [222, 477] width 74 height 42
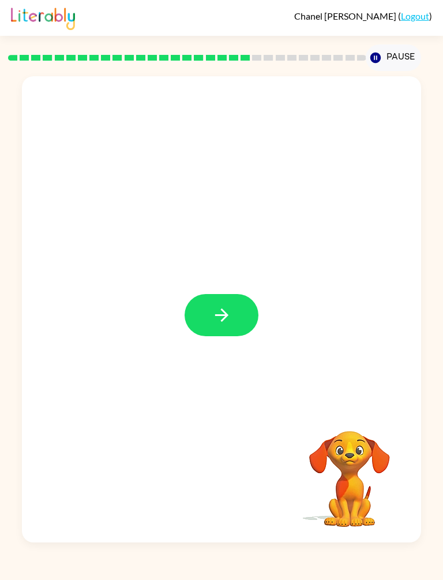
click at [220, 328] on button "button" at bounding box center [222, 315] width 74 height 42
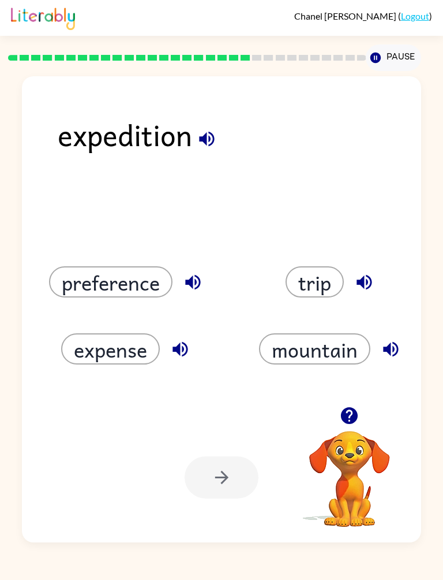
click at [213, 152] on button "button" at bounding box center [206, 138] width 29 height 29
click at [180, 282] on button "button" at bounding box center [192, 281] width 29 height 29
click at [156, 357] on button "expense" at bounding box center [110, 348] width 99 height 31
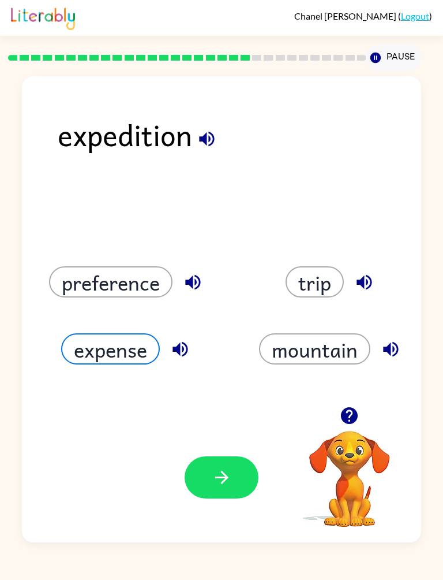
click at [193, 349] on button "button" at bounding box center [180, 348] width 29 height 29
click at [238, 476] on button "button" at bounding box center [222, 477] width 74 height 42
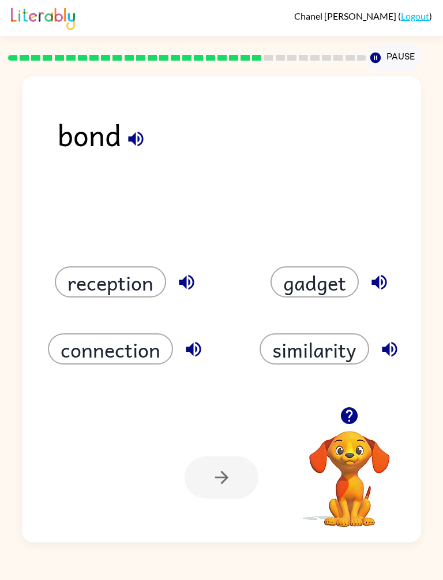
click at [122, 348] on button "connection" at bounding box center [110, 348] width 125 height 31
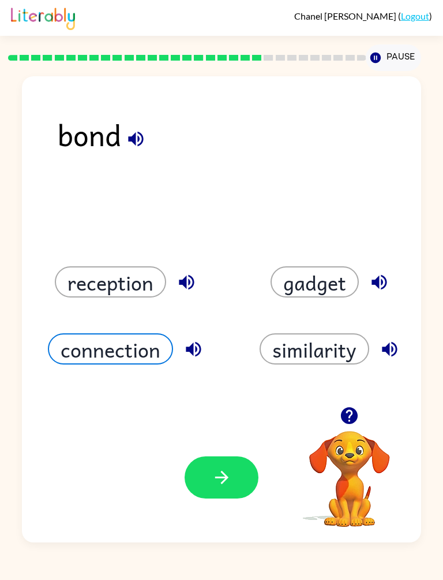
click at [210, 474] on button "button" at bounding box center [222, 477] width 74 height 42
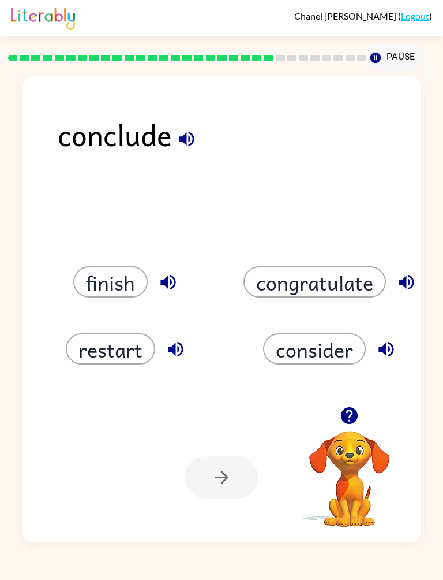
click at [174, 130] on button "button" at bounding box center [186, 138] width 29 height 29
click at [311, 352] on button "consider" at bounding box center [314, 348] width 103 height 31
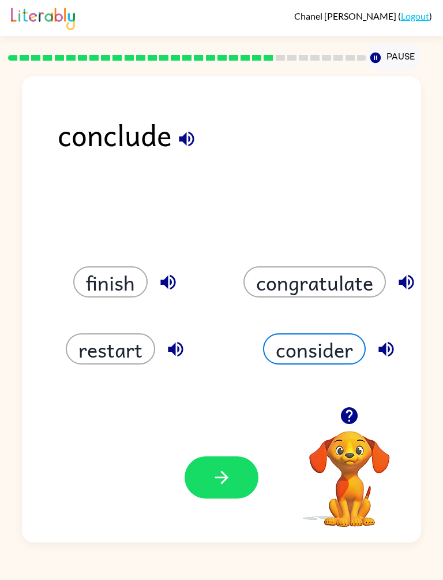
click at [119, 348] on button "restart" at bounding box center [110, 348] width 89 height 31
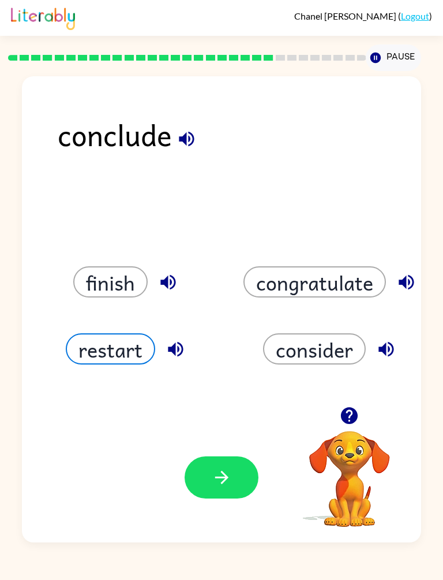
click at [305, 355] on button "consider" at bounding box center [314, 348] width 103 height 31
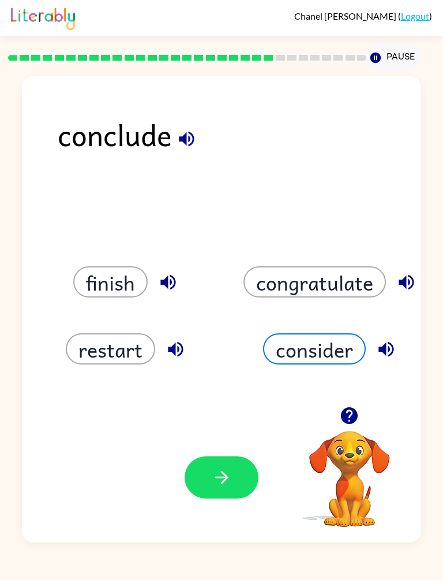
click at [231, 484] on icon "button" at bounding box center [222, 477] width 20 height 20
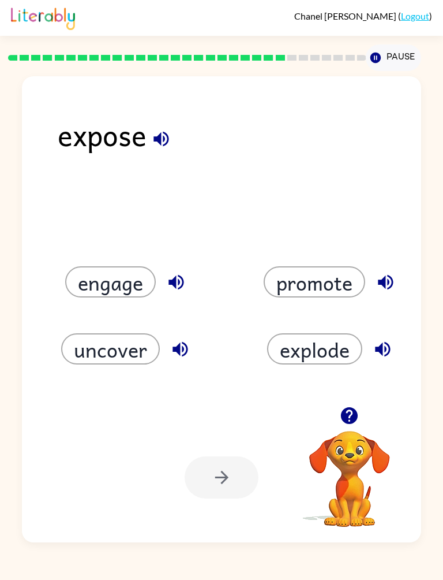
click at [297, 362] on button "explode" at bounding box center [314, 348] width 95 height 31
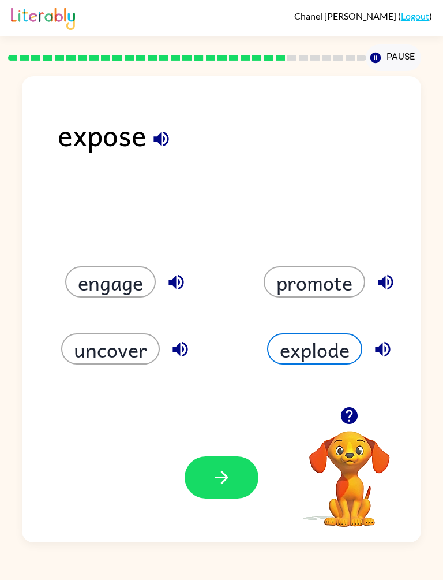
click at [220, 491] on button "button" at bounding box center [222, 477] width 74 height 42
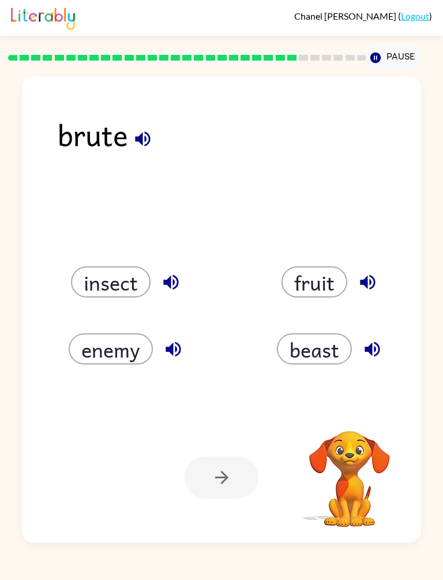
click at [168, 279] on icon "button" at bounding box center [170, 281] width 15 height 15
click at [301, 352] on button "beast" at bounding box center [314, 348] width 75 height 31
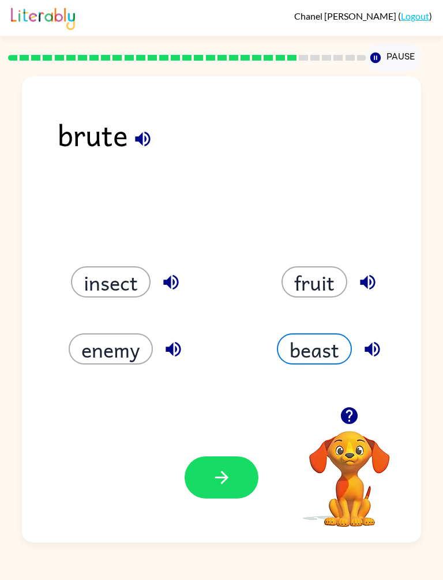
click at [227, 462] on button "button" at bounding box center [222, 477] width 74 height 42
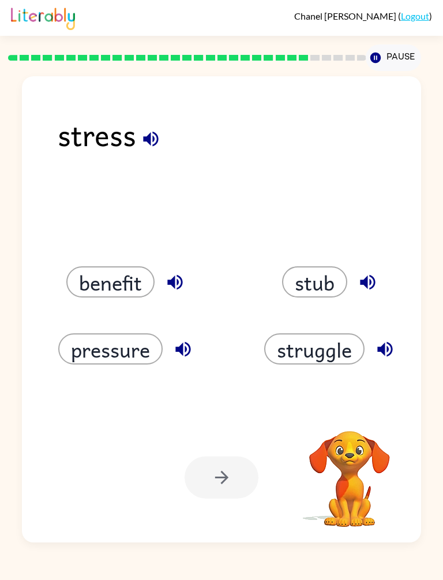
click at [119, 364] on button "pressure" at bounding box center [110, 348] width 104 height 31
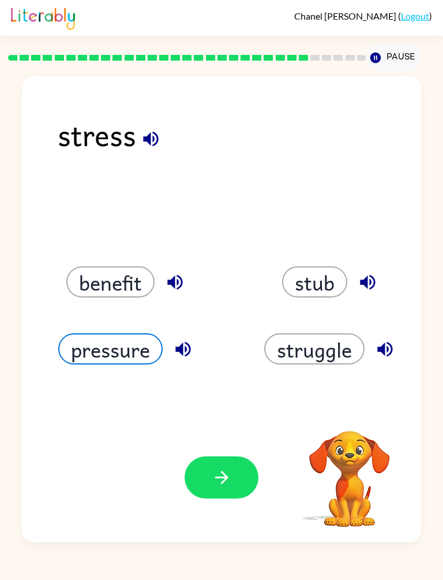
click at [240, 497] on button "button" at bounding box center [222, 477] width 74 height 42
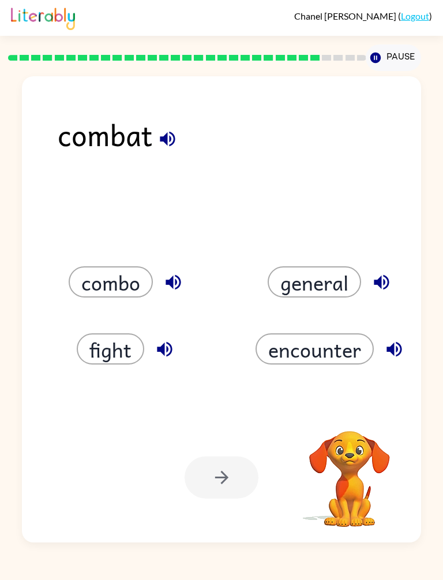
click at [218, 470] on div at bounding box center [222, 477] width 74 height 42
click at [110, 354] on button "fight" at bounding box center [111, 348] width 68 height 31
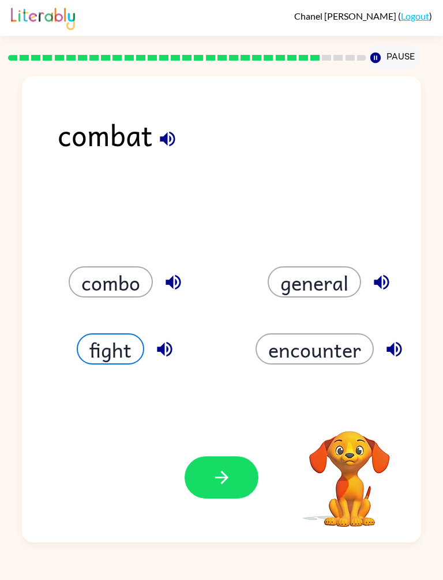
click at [215, 489] on button "button" at bounding box center [222, 477] width 74 height 42
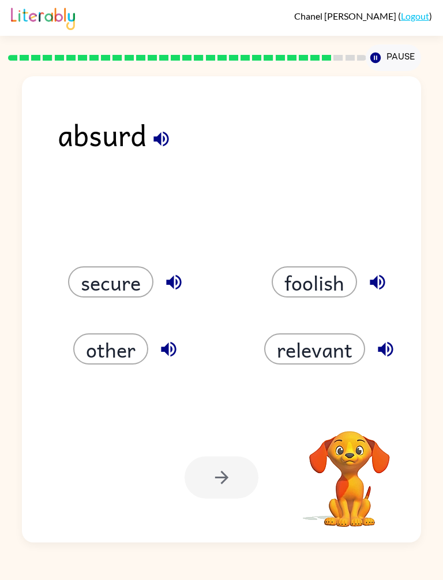
click at [300, 362] on button "relevant" at bounding box center [314, 348] width 101 height 31
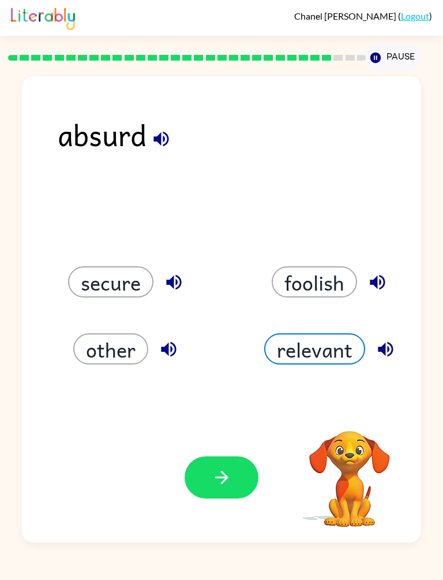
click at [220, 464] on button "button" at bounding box center [222, 477] width 74 height 42
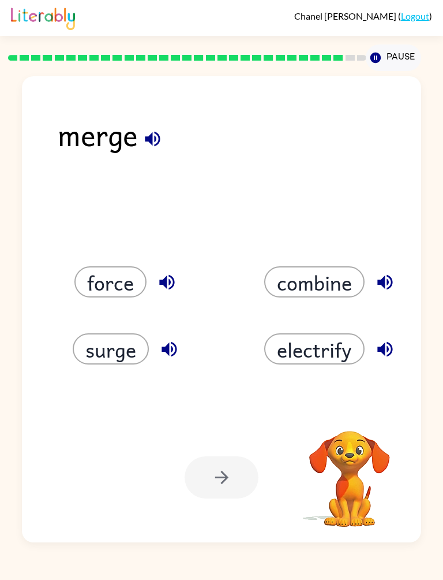
click at [143, 129] on icon "button" at bounding box center [153, 139] width 20 height 20
click at [110, 289] on button "force" at bounding box center [110, 281] width 72 height 31
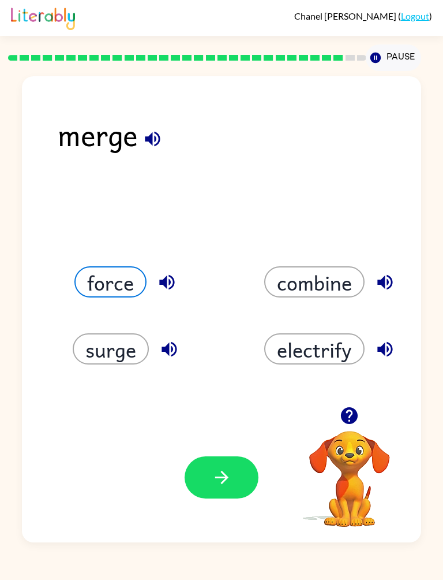
click at [394, 348] on icon "button" at bounding box center [385, 349] width 20 height 20
click at [385, 292] on icon "button" at bounding box center [385, 282] width 20 height 20
click at [285, 283] on button "combine" at bounding box center [314, 281] width 100 height 31
click at [213, 489] on button "button" at bounding box center [222, 477] width 74 height 42
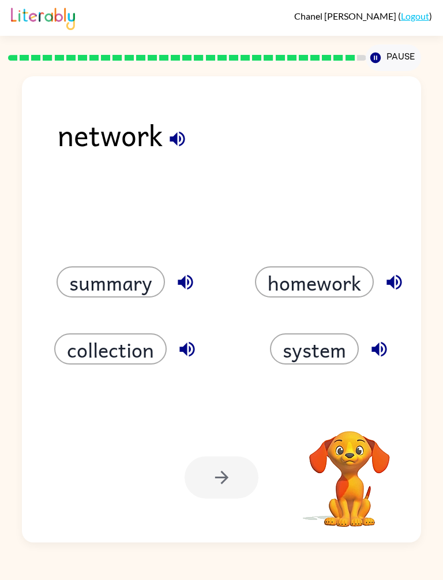
click at [182, 288] on icon "button" at bounding box center [185, 282] width 20 height 20
click at [162, 337] on button "collection" at bounding box center [110, 348] width 113 height 31
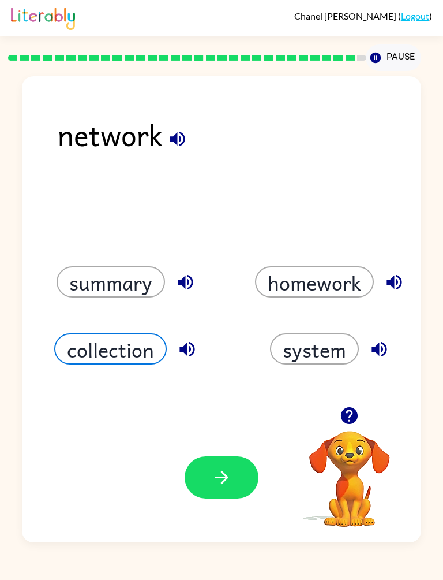
click at [305, 338] on button "system" at bounding box center [314, 348] width 89 height 31
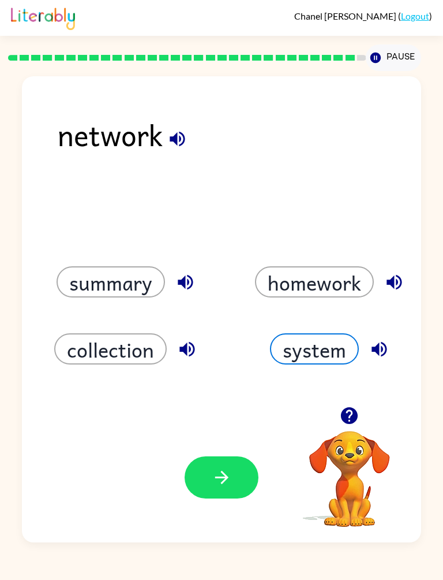
click at [214, 486] on icon "button" at bounding box center [222, 477] width 20 height 20
